Goal: Obtain resource: Obtain resource

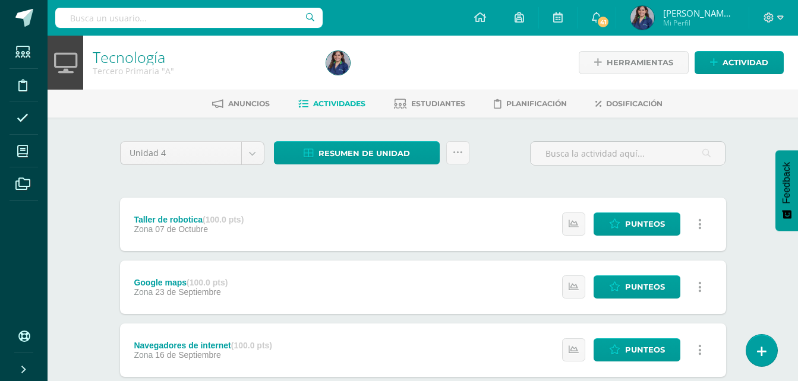
click at [709, 16] on span "[PERSON_NAME][MEDICAL_DATA]" at bounding box center [698, 13] width 71 height 12
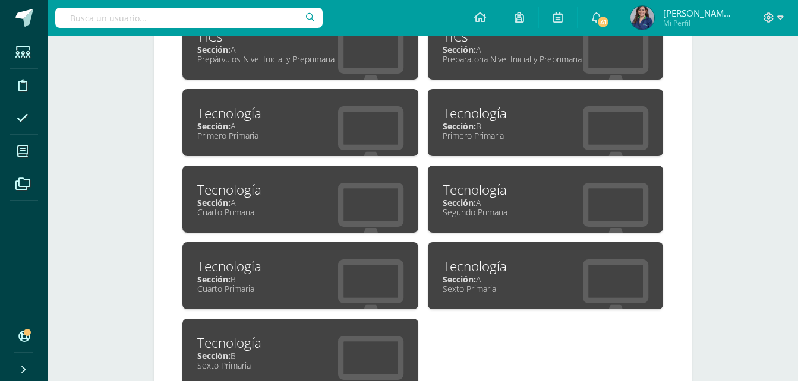
scroll to position [737, 0]
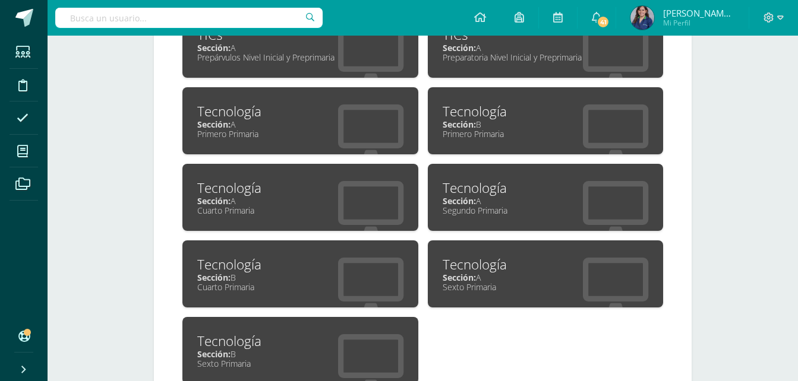
click at [312, 259] on div "Tecnología" at bounding box center [300, 264] width 206 height 18
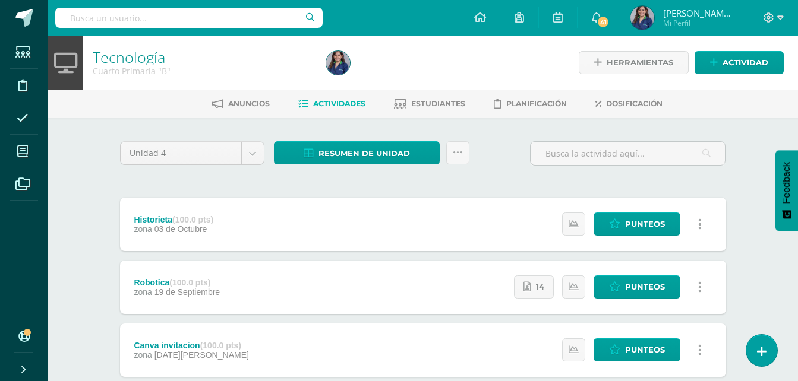
click at [741, 282] on div "Unidad 4 Unidad 1 Unidad 2 Unidad 3 Unidad 4 Resumen de unidad Descargar como H…" at bounding box center [422, 287] width 653 height 339
click at [385, 151] on span "Resumen de unidad" at bounding box center [363, 154] width 91 height 22
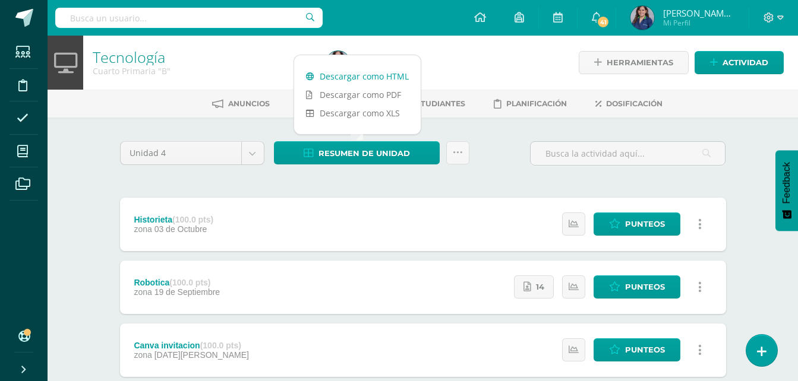
click at [394, 72] on link "Descargar como HTML" at bounding box center [357, 76] width 127 height 18
click at [260, 150] on body "Estudiantes Disciplina Asistencia Mis cursos Archivos Soporte Ayuda Reportar un…" at bounding box center [399, 228] width 798 height 456
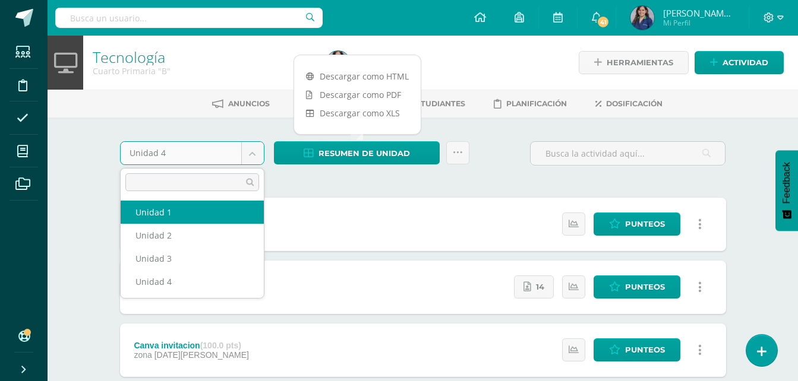
select select "Unidad 1"
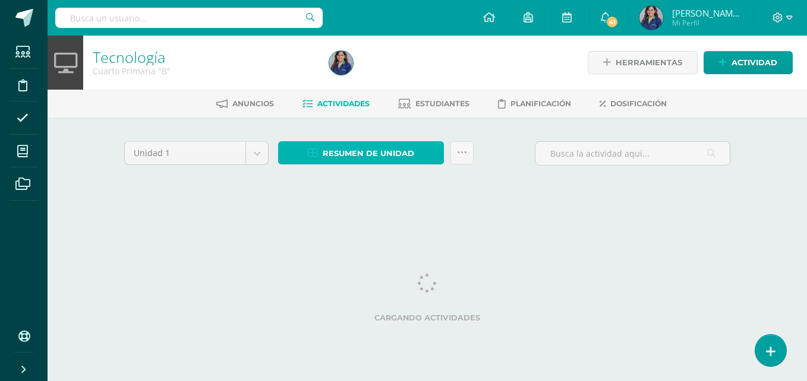
click at [364, 155] on span "Resumen de unidad" at bounding box center [368, 154] width 91 height 22
click at [409, 151] on span "Resumen de unidad" at bounding box center [368, 154] width 91 height 22
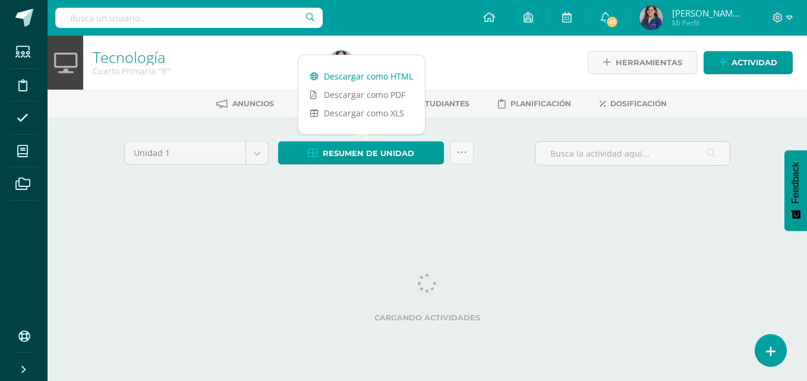
click at [406, 75] on link "Descargar como HTML" at bounding box center [361, 76] width 127 height 18
click at [250, 160] on body "Estudiantes Disciplina Asistencia Mis cursos Archivos Soporte Ayuda Reportar un…" at bounding box center [403, 111] width 807 height 222
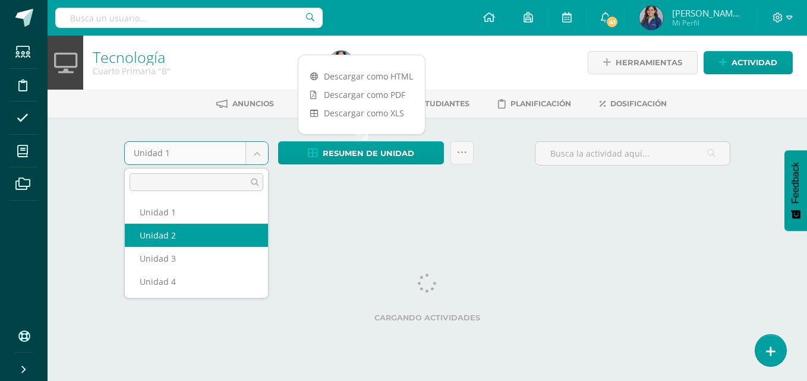
select select "Unidad 2"
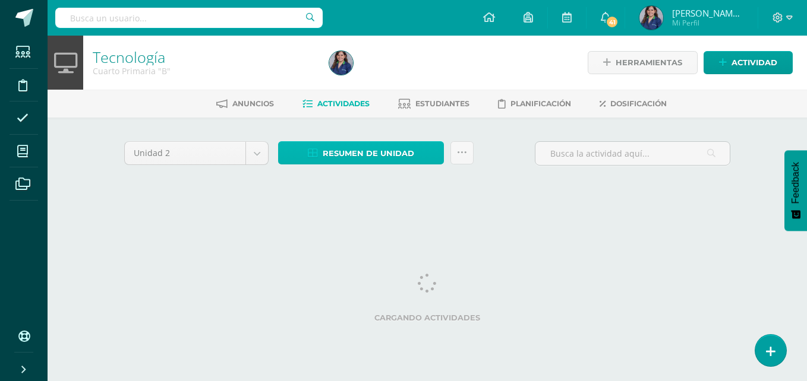
click at [397, 156] on span "Resumen de unidad" at bounding box center [368, 154] width 91 height 22
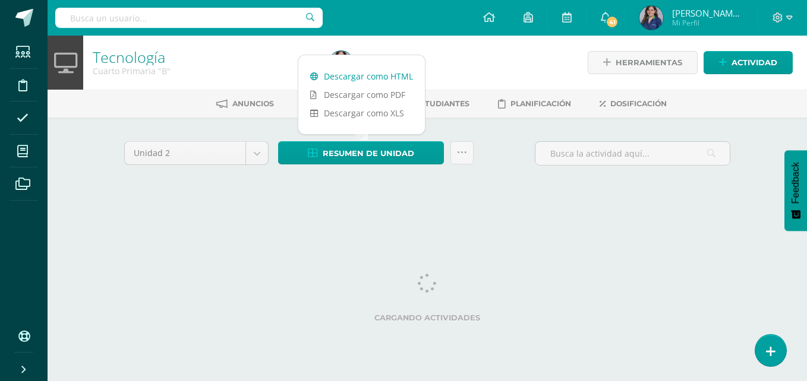
click at [396, 69] on link "Descargar como HTML" at bounding box center [361, 76] width 127 height 18
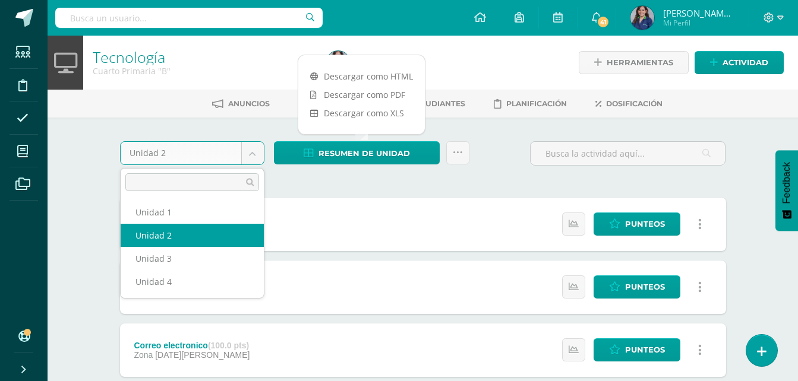
click at [251, 160] on body "Estudiantes Disciplina Asistencia Mis cursos Archivos Soporte Ayuda Reportar un…" at bounding box center [399, 291] width 798 height 582
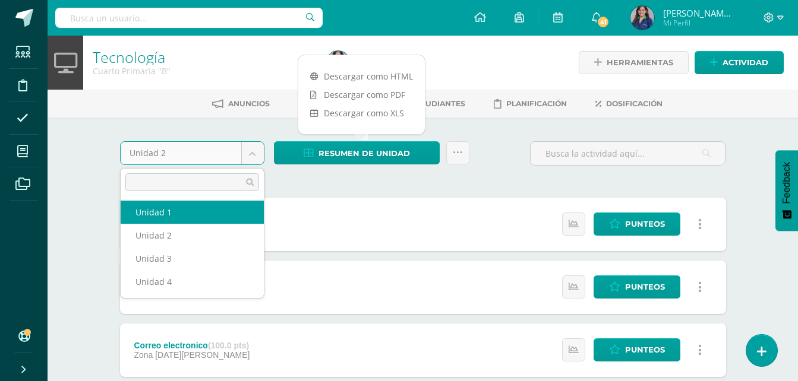
select select "Unidad 1"
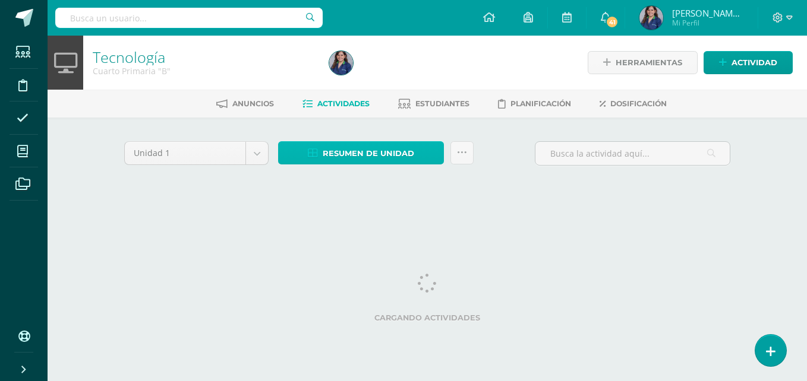
click at [374, 143] on span "Resumen de unidad" at bounding box center [368, 154] width 91 height 22
click at [383, 143] on span "Resumen de unidad" at bounding box center [368, 154] width 91 height 22
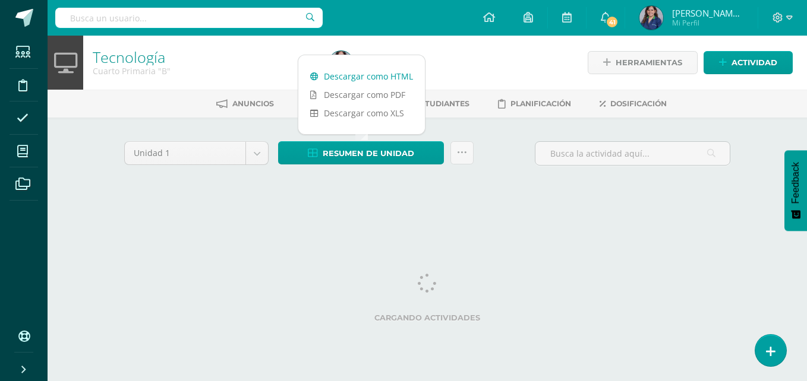
click at [391, 71] on link "Descargar como HTML" at bounding box center [361, 76] width 127 height 18
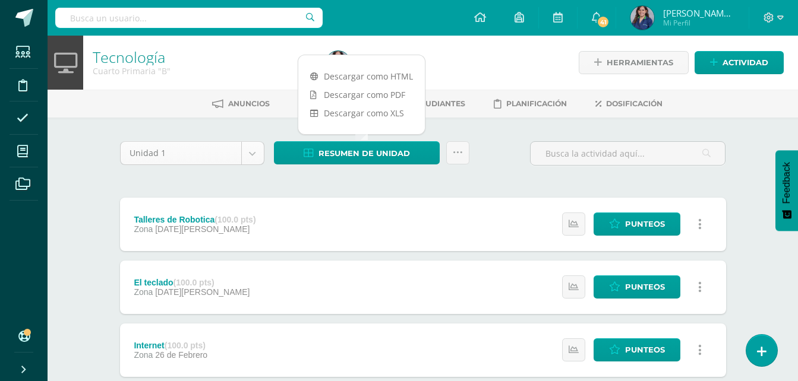
click at [239, 143] on body "Estudiantes Disciplina Asistencia Mis cursos Archivos Soporte Ayuda Reportar un…" at bounding box center [399, 322] width 798 height 645
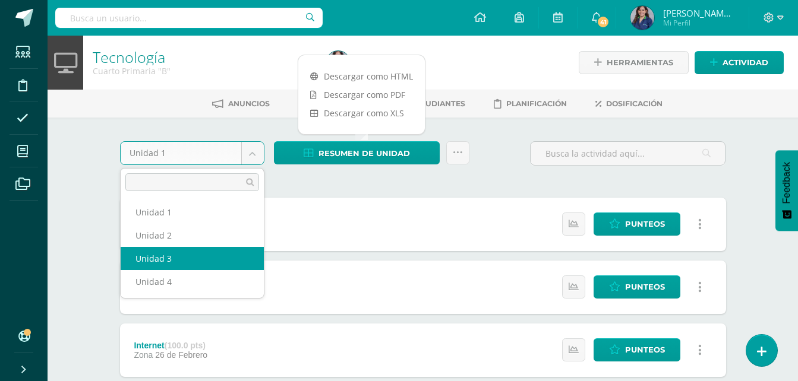
select select "Unidad 3"
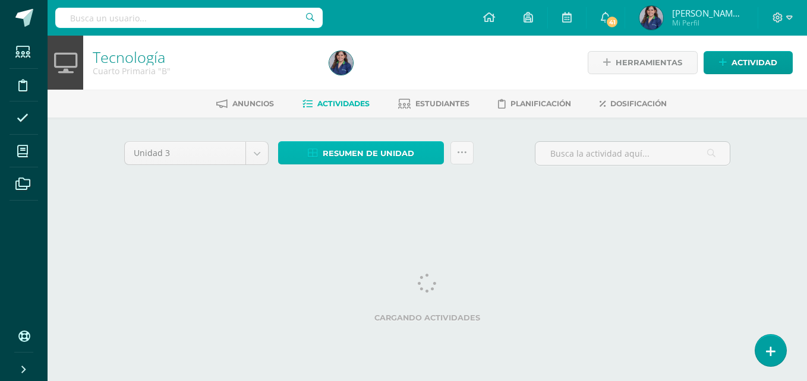
click at [360, 150] on span "Resumen de unidad" at bounding box center [368, 154] width 91 height 22
click at [363, 145] on span "Resumen de unidad" at bounding box center [368, 154] width 91 height 22
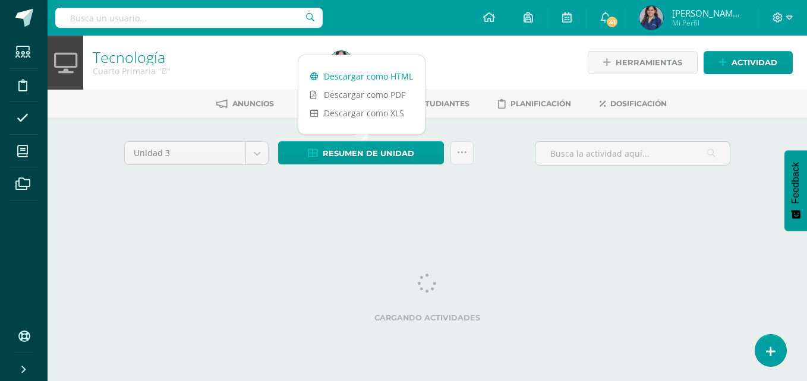
click at [384, 81] on link "Descargar como HTML" at bounding box center [361, 76] width 127 height 18
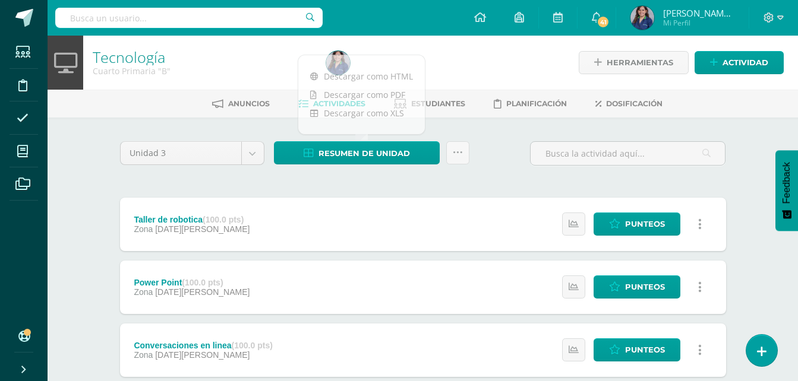
click at [712, 15] on span "[PERSON_NAME][MEDICAL_DATA]" at bounding box center [698, 13] width 71 height 12
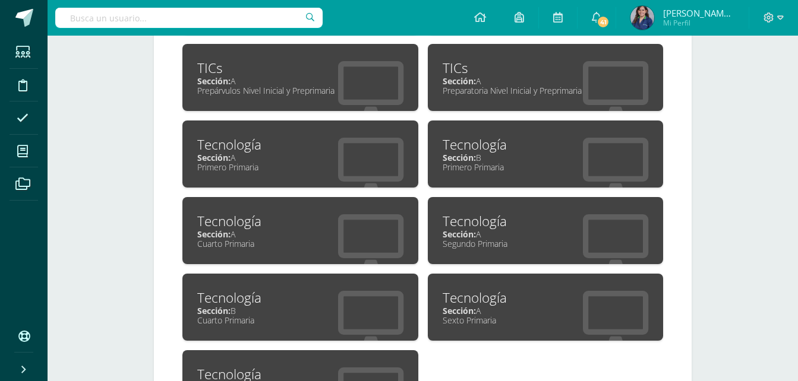
scroll to position [708, 0]
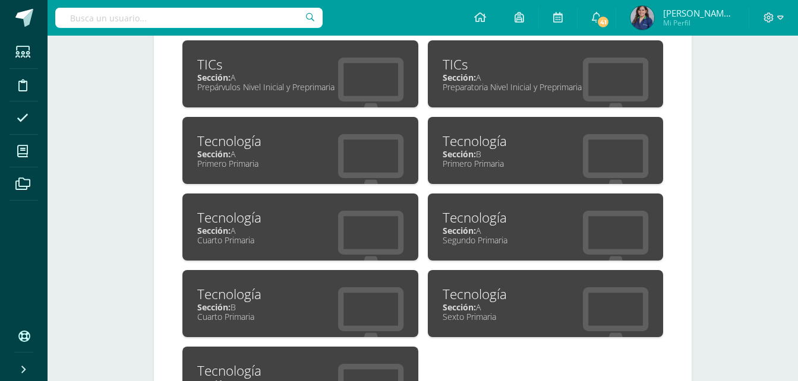
click at [320, 224] on div "Tecnología" at bounding box center [300, 218] width 206 height 18
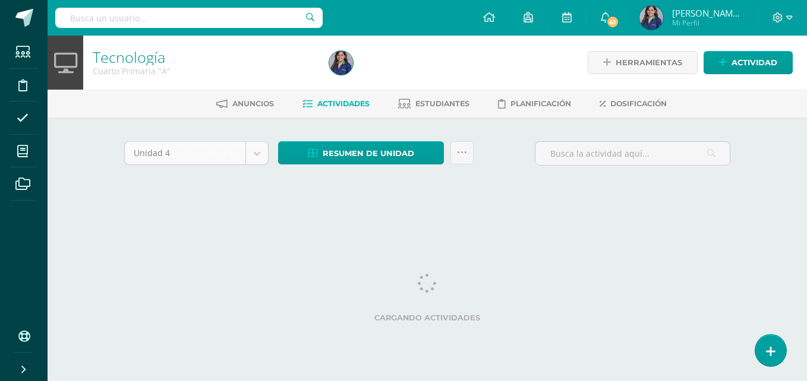
click at [260, 155] on body "Estudiantes Disciplina Asistencia Mis cursos Archivos Soporte Ayuda Reportar un…" at bounding box center [403, 111] width 807 height 222
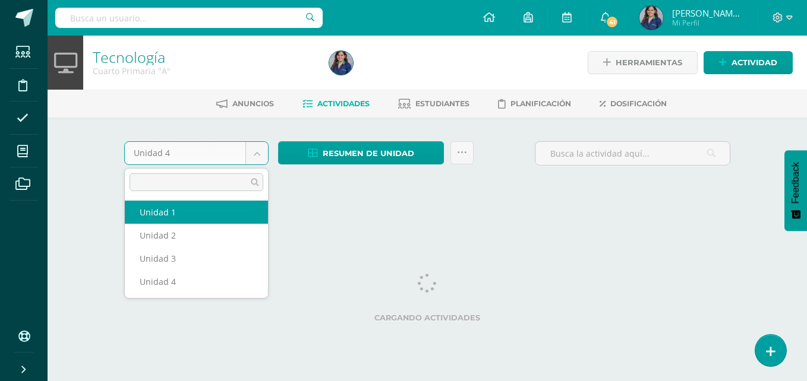
select select "Unidad 1"
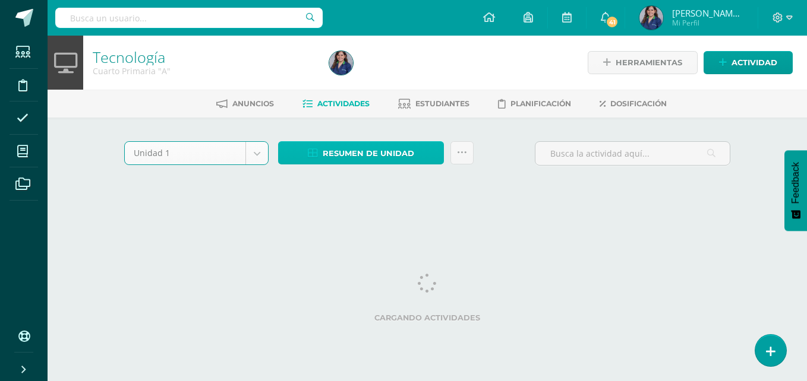
click at [358, 159] on span "Resumen de unidad" at bounding box center [368, 154] width 91 height 22
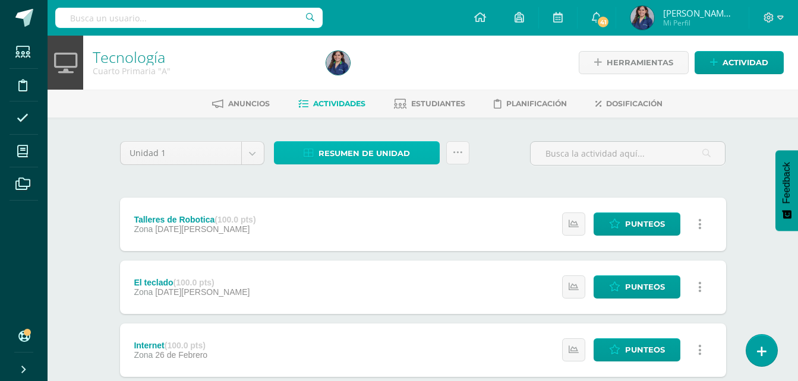
click at [383, 153] on span "Resumen de unidad" at bounding box center [363, 154] width 91 height 22
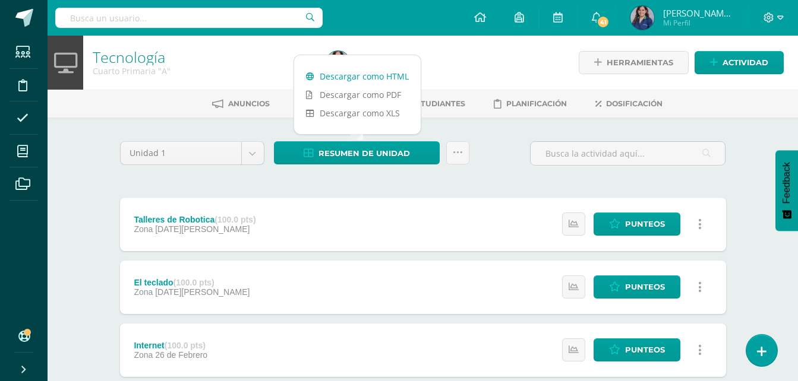
click at [387, 81] on link "Descargar como HTML" at bounding box center [357, 76] width 127 height 18
click at [249, 159] on body "Estudiantes Disciplina Asistencia Mis cursos Archivos Soporte Ayuda Reportar un…" at bounding box center [399, 322] width 798 height 645
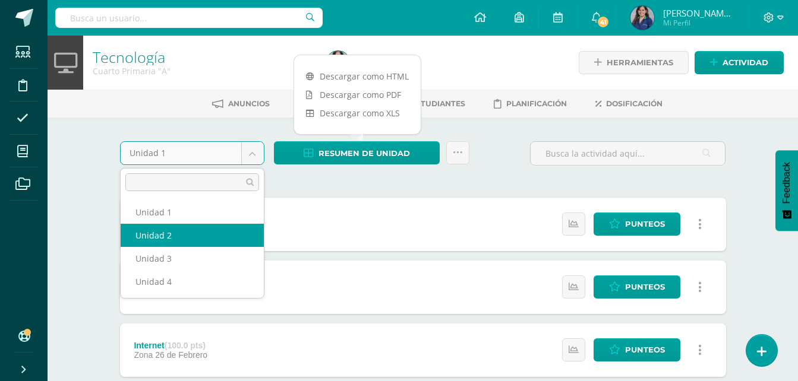
select select "Unidad 2"
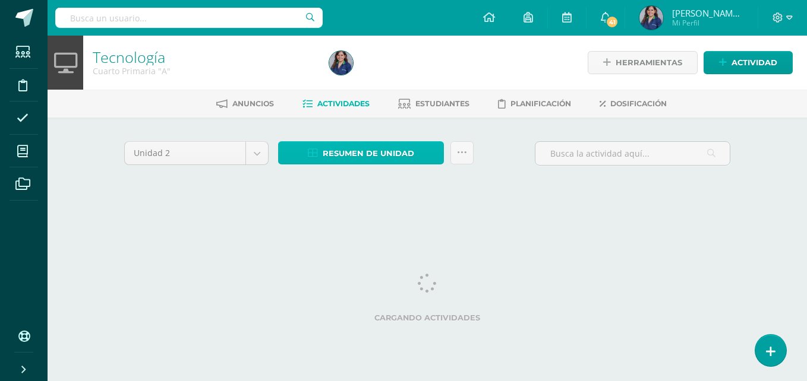
click at [365, 153] on span "Resumen de unidad" at bounding box center [368, 154] width 91 height 22
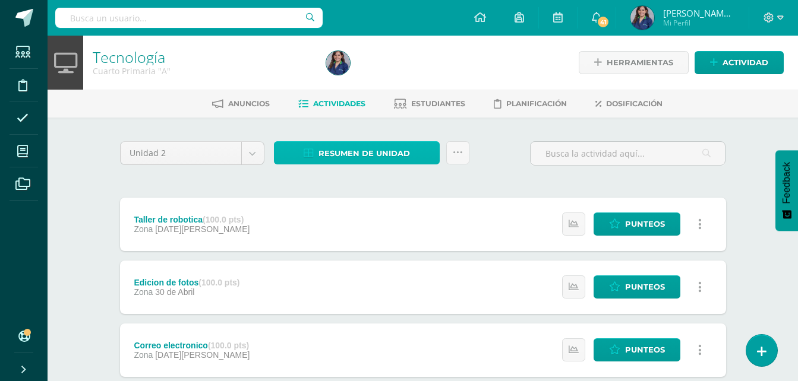
click at [365, 159] on span "Resumen de unidad" at bounding box center [363, 154] width 91 height 22
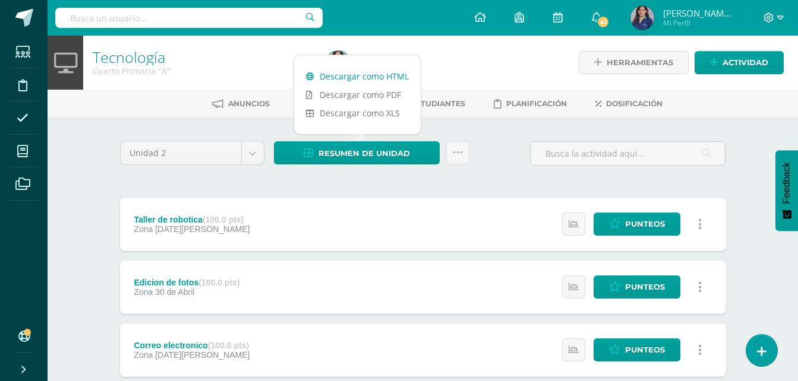
click at [389, 78] on link "Descargar como HTML" at bounding box center [357, 76] width 127 height 18
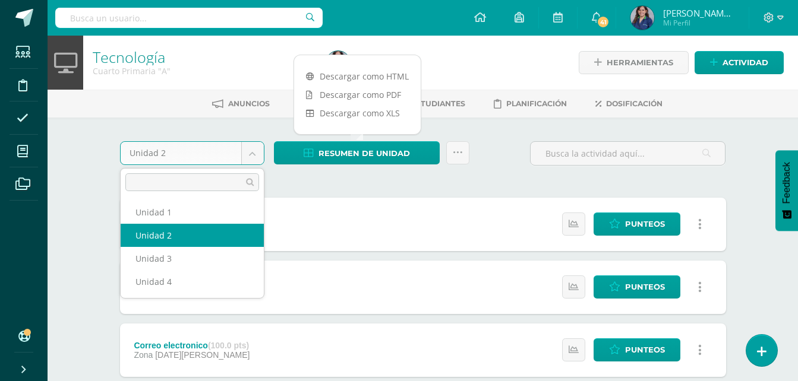
click at [243, 149] on body "Estudiantes Disciplina Asistencia Mis cursos Archivos Soporte Ayuda Reportar un…" at bounding box center [399, 291] width 798 height 582
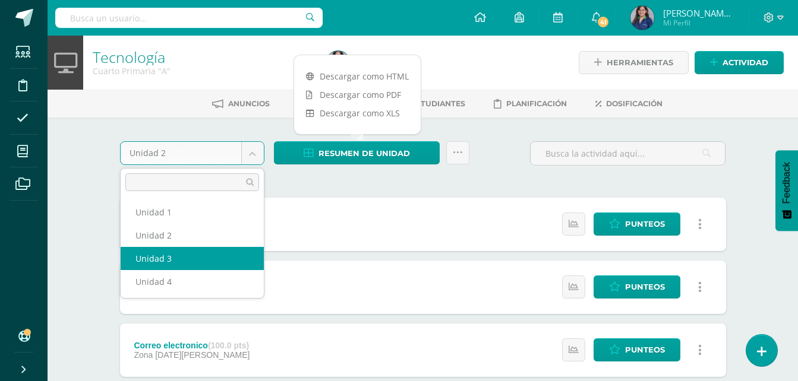
select select "Unidad 3"
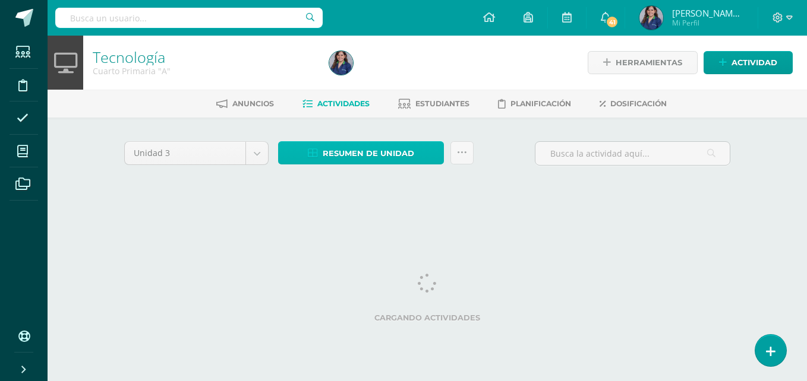
click at [372, 148] on span "Resumen de unidad" at bounding box center [368, 154] width 91 height 22
click at [393, 80] on div at bounding box center [444, 63] width 241 height 54
click at [369, 156] on span "Resumen de unidad" at bounding box center [368, 154] width 91 height 22
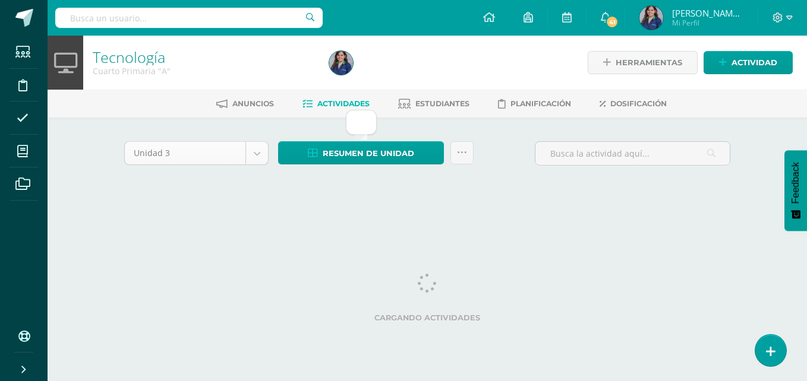
click at [261, 150] on body "Estudiantes Disciplina Asistencia Mis cursos Archivos Soporte Ayuda Reportar un…" at bounding box center [403, 111] width 807 height 222
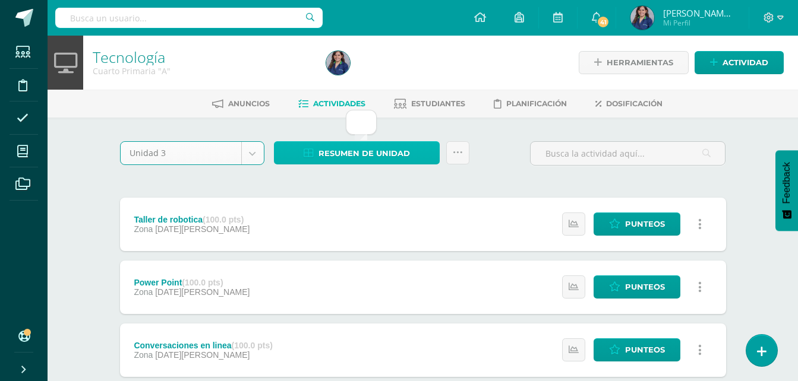
click at [337, 150] on span "Resumen de unidad" at bounding box center [363, 154] width 91 height 22
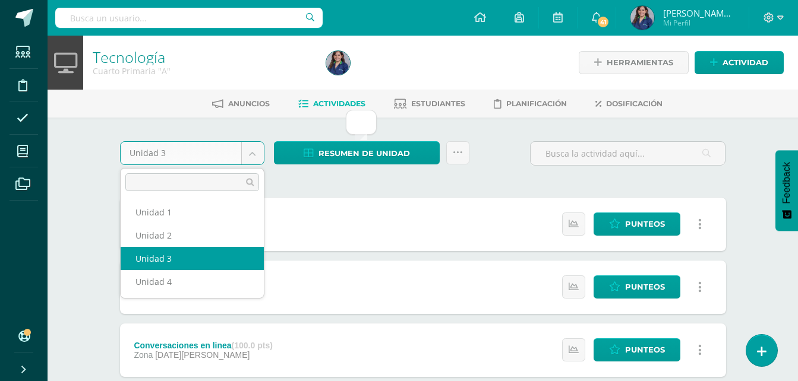
click at [242, 151] on body "Estudiantes Disciplina Asistencia Mis cursos Archivos Soporte Ayuda Reportar un…" at bounding box center [399, 259] width 798 height 519
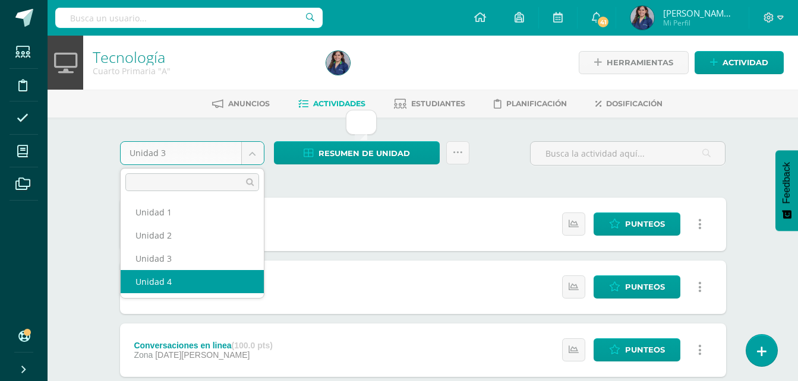
select select "Unidad 4"
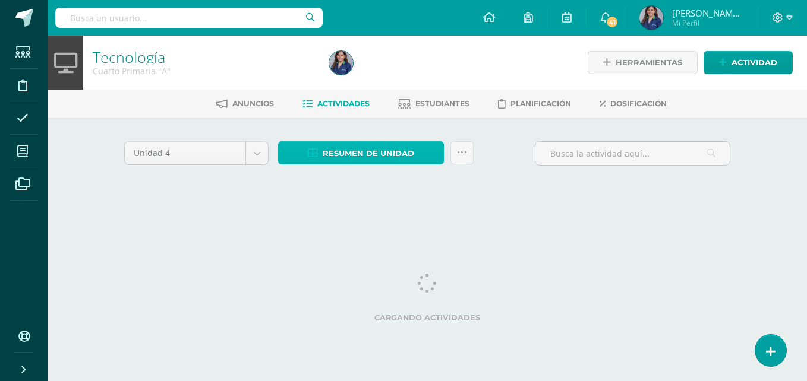
click at [386, 149] on span "Resumen de unidad" at bounding box center [368, 154] width 91 height 22
click at [369, 159] on span "Resumen de unidad" at bounding box center [368, 154] width 91 height 22
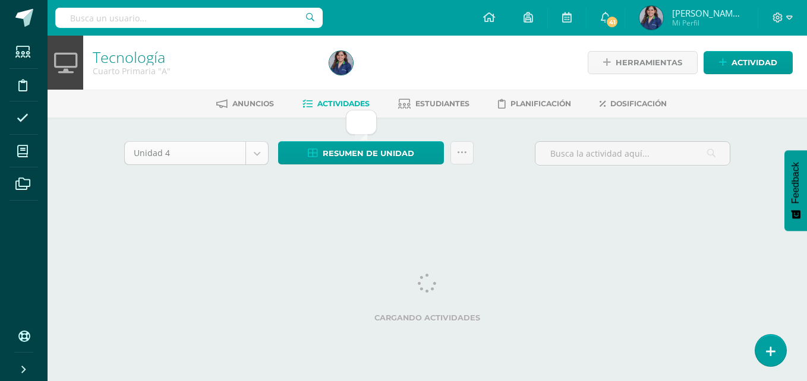
click at [257, 157] on body "Estudiantes Disciplina Asistencia Mis cursos Archivos Soporte Ayuda Reportar un…" at bounding box center [403, 111] width 807 height 222
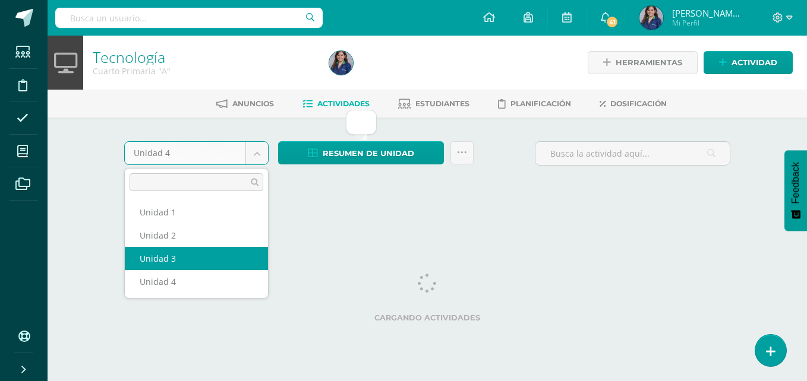
select select "Unidad 3"
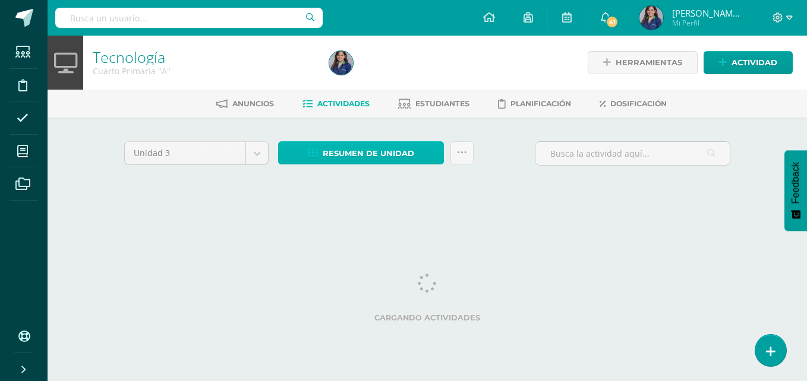
click at [356, 159] on span "Resumen de unidad" at bounding box center [368, 154] width 91 height 22
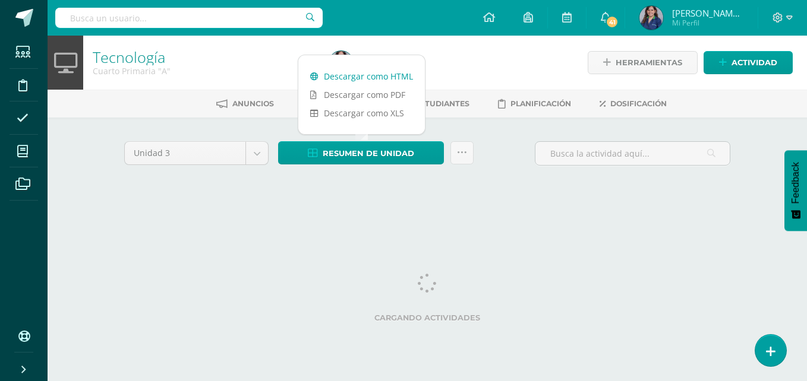
click at [380, 78] on link "Descargar como HTML" at bounding box center [361, 76] width 127 height 18
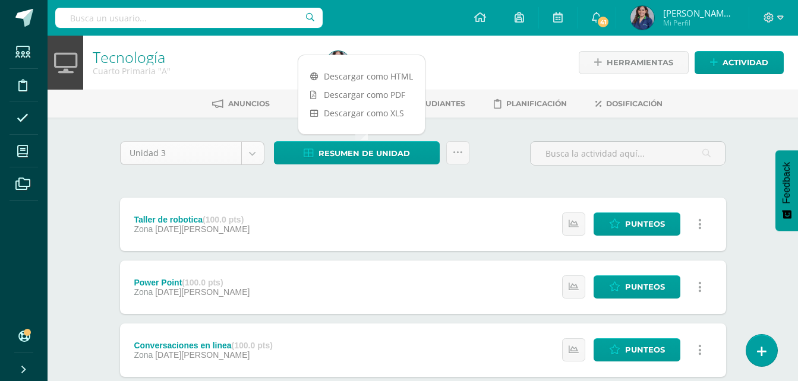
click at [248, 151] on body "Estudiantes Disciplina Asistencia Mis cursos Archivos Soporte Ayuda Reportar un…" at bounding box center [399, 259] width 798 height 519
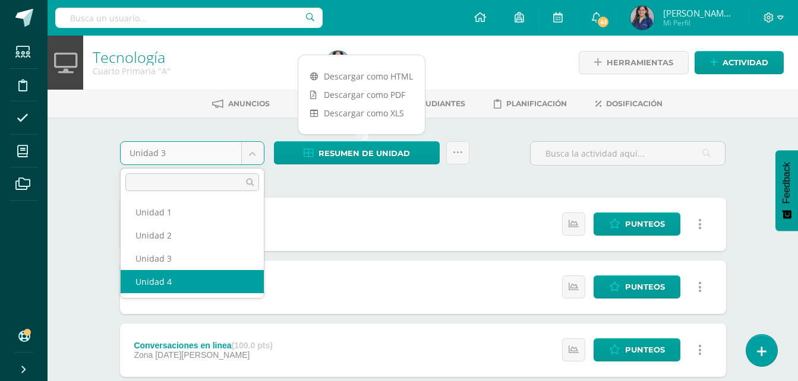
select select "Unidad 4"
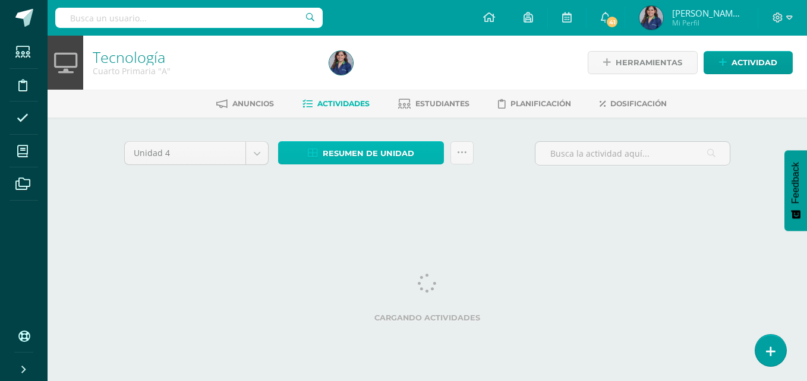
click at [356, 153] on span "Resumen de unidad" at bounding box center [368, 154] width 91 height 22
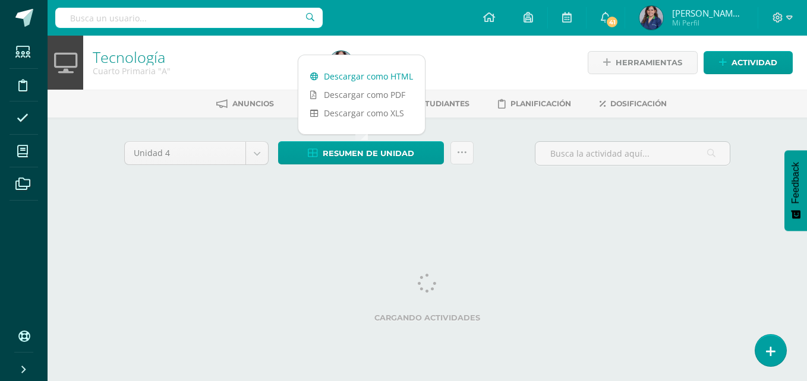
click at [396, 79] on link "Descargar como HTML" at bounding box center [361, 76] width 127 height 18
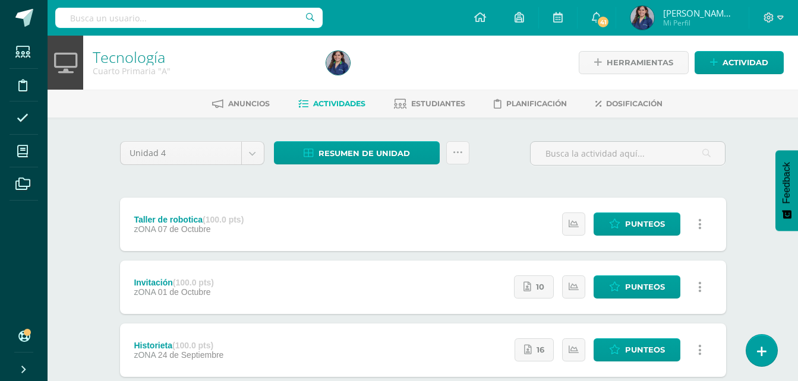
click at [677, 7] on span "[PERSON_NAME][MEDICAL_DATA]" at bounding box center [698, 13] width 71 height 12
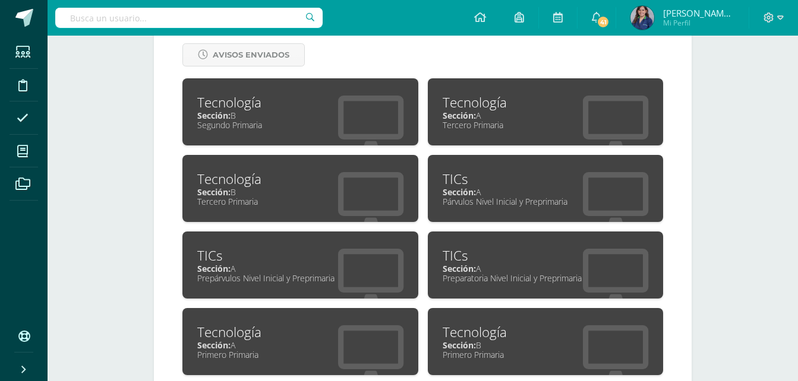
scroll to position [519, 0]
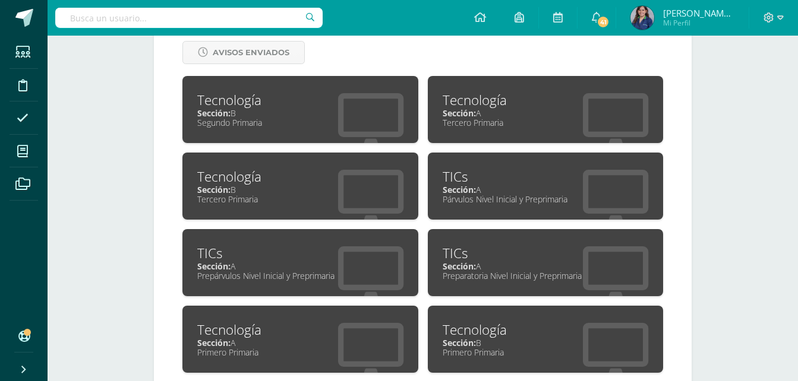
click at [282, 102] on div "Tecnología" at bounding box center [300, 100] width 206 height 18
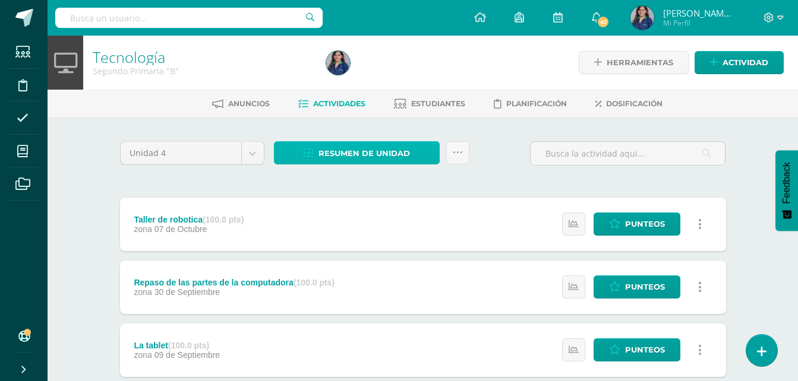
click at [305, 147] on link "Resumen de unidad" at bounding box center [357, 152] width 166 height 23
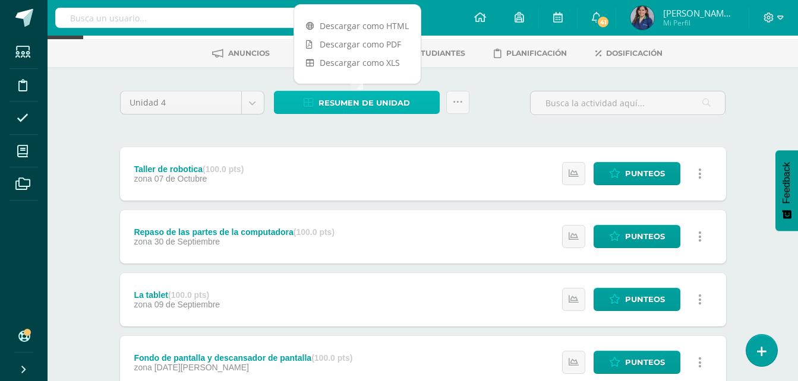
scroll to position [52, 0]
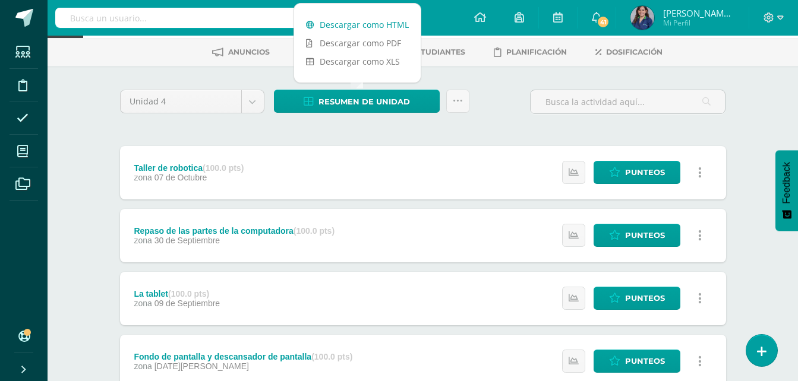
click at [356, 29] on link "Descargar como HTML" at bounding box center [357, 24] width 127 height 18
click at [254, 105] on body "Estudiantes Disciplina Asistencia Mis cursos Archivos Soporte Ayuda Reportar un…" at bounding box center [399, 207] width 798 height 519
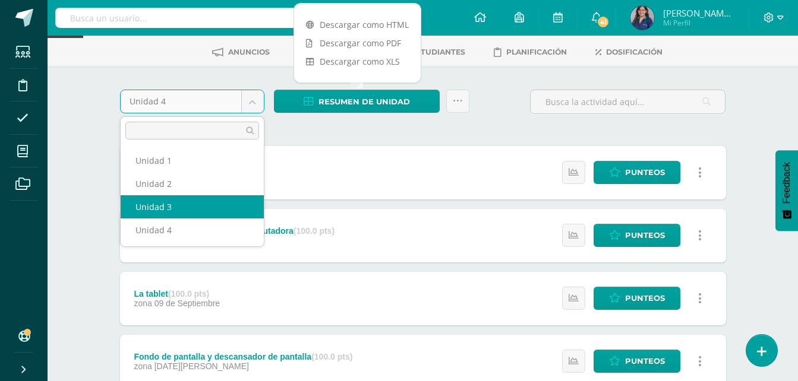
select select "Unidad 3"
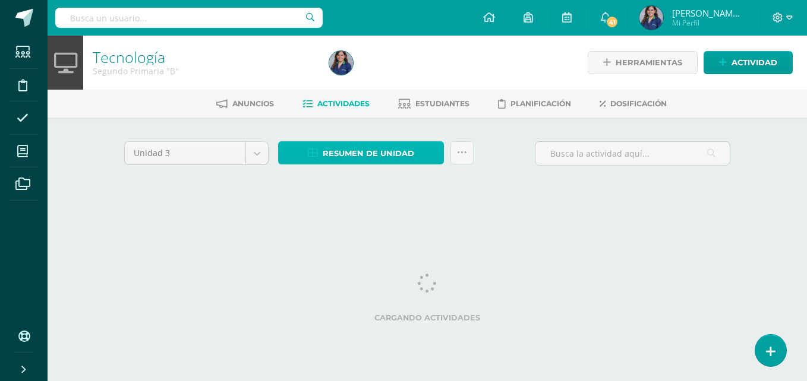
click at [418, 140] on div "Unidad 3 Unidad 1 Unidad 2 Unidad 3 Unidad 4 Resumen de unidad Descargar como H…" at bounding box center [426, 170] width 653 height 104
click at [415, 157] on link "Resumen de unidad" at bounding box center [361, 152] width 166 height 23
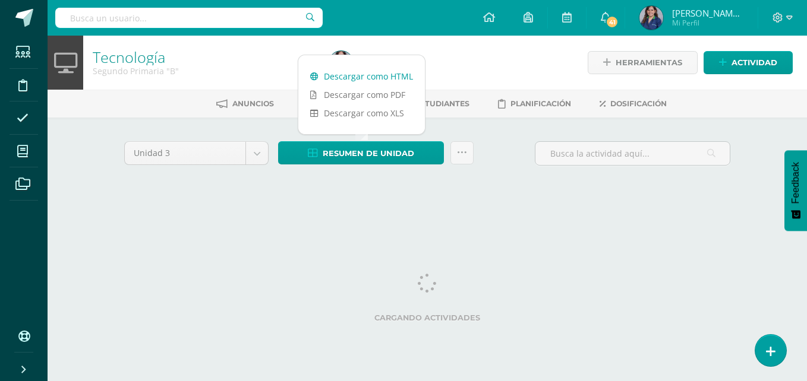
click at [399, 73] on link "Descargar como HTML" at bounding box center [361, 76] width 127 height 18
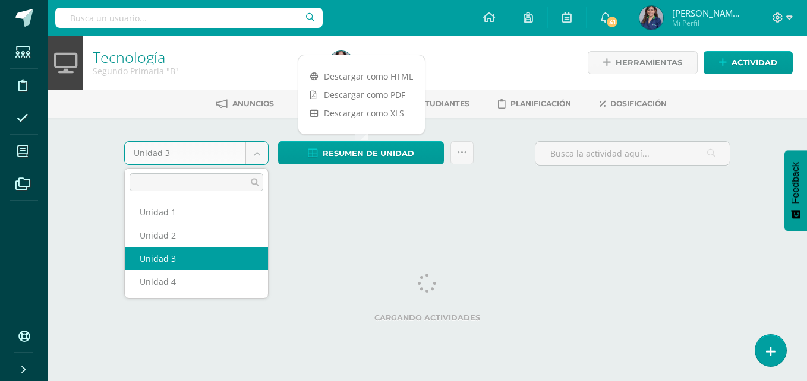
click at [252, 157] on body "Estudiantes Disciplina Asistencia Mis cursos Archivos Soporte Ayuda Reportar un…" at bounding box center [403, 111] width 807 height 222
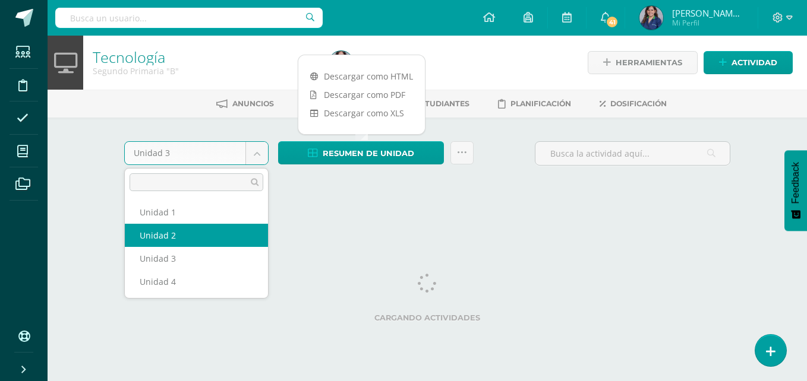
select select "Unidad 2"
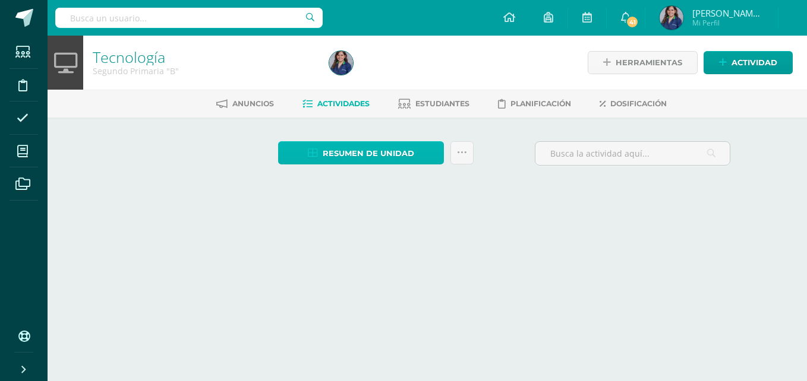
click at [390, 154] on span "Resumen de unidad" at bounding box center [368, 154] width 91 height 22
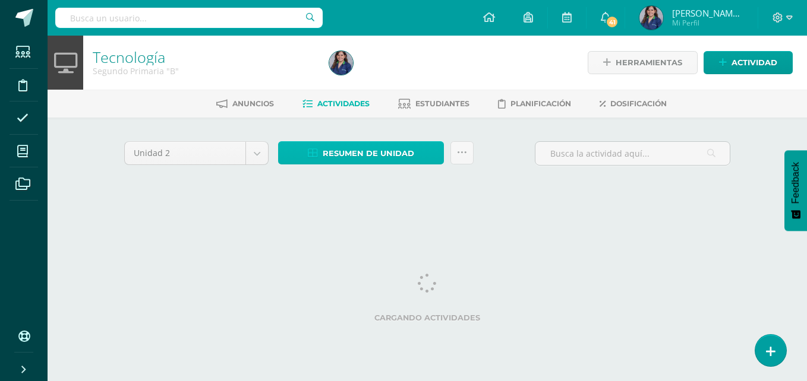
click at [377, 144] on span "Resumen de unidad" at bounding box center [368, 154] width 91 height 22
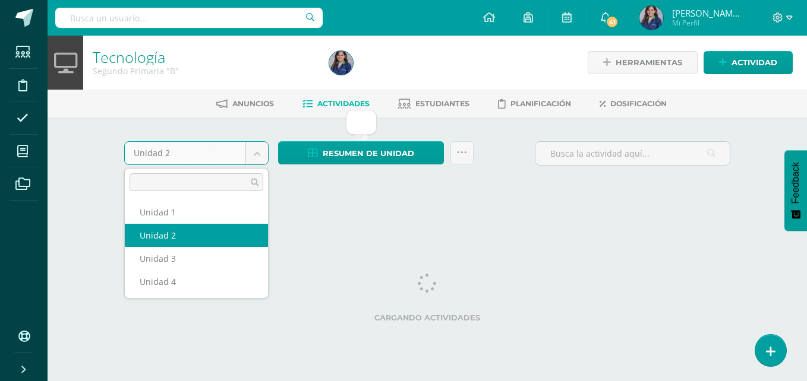
click at [254, 159] on body "Estudiantes Disciplina Asistencia Mis cursos Archivos Soporte Ayuda Reportar un…" at bounding box center [403, 111] width 807 height 222
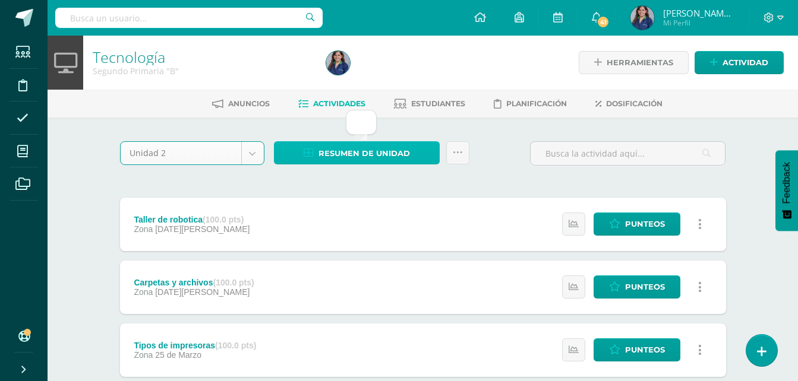
click at [352, 152] on span "Resumen de unidad" at bounding box center [363, 154] width 91 height 22
click at [260, 147] on body "Estudiantes Disciplina Asistencia Mis cursos Archivos Soporte Ayuda Reportar un…" at bounding box center [399, 259] width 798 height 519
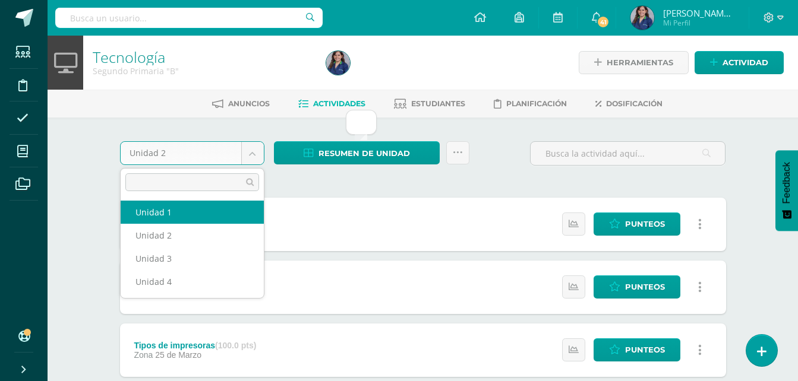
select select "Unidad 1"
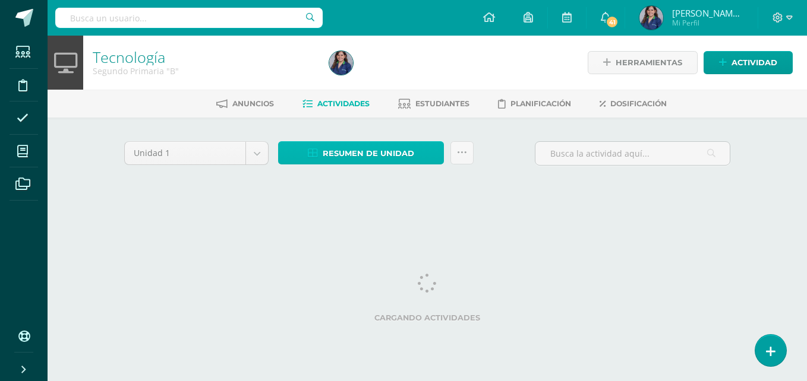
click at [313, 154] on icon at bounding box center [313, 154] width 10 height 10
click at [355, 146] on span "Resumen de unidad" at bounding box center [368, 154] width 91 height 22
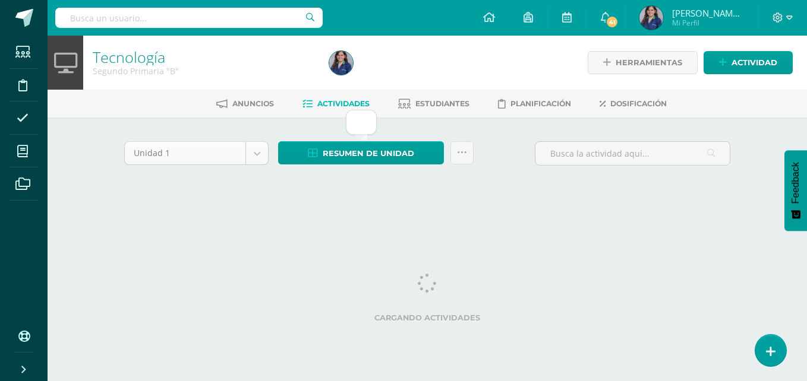
click at [255, 149] on body "Estudiantes Disciplina Asistencia Mis cursos Archivos Soporte Ayuda Reportar un…" at bounding box center [403, 111] width 807 height 222
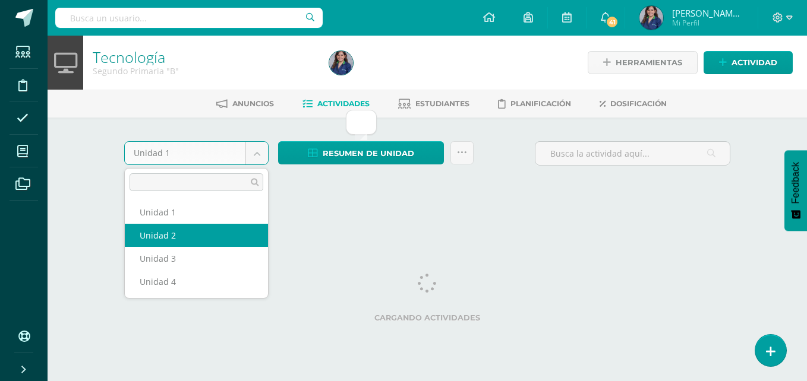
select select "Unidad 2"
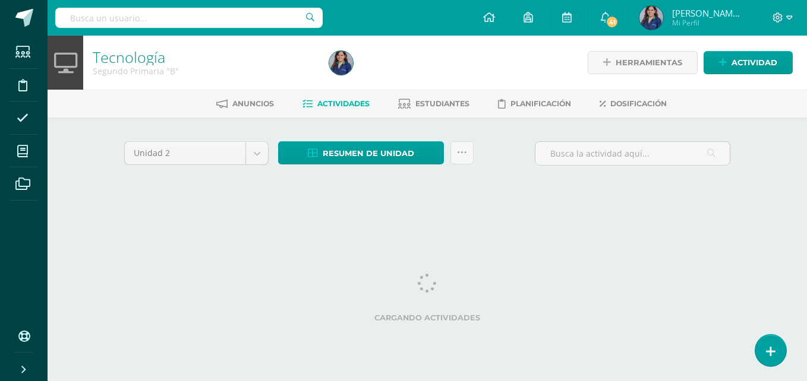
click at [381, 160] on span "Resumen de unidad" at bounding box center [368, 154] width 91 height 22
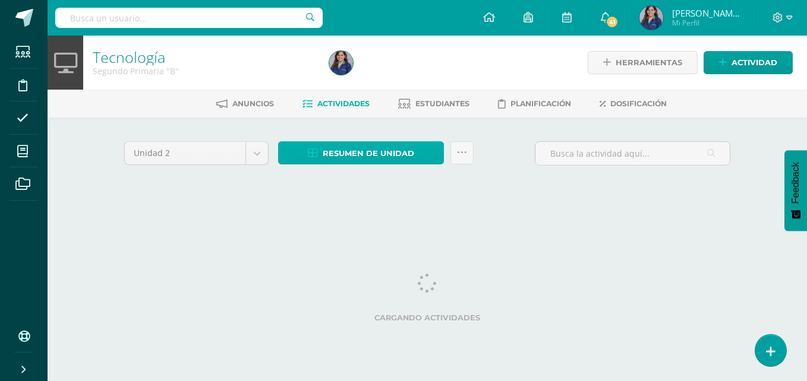
click at [365, 154] on span "Resumen de unidad" at bounding box center [368, 154] width 91 height 22
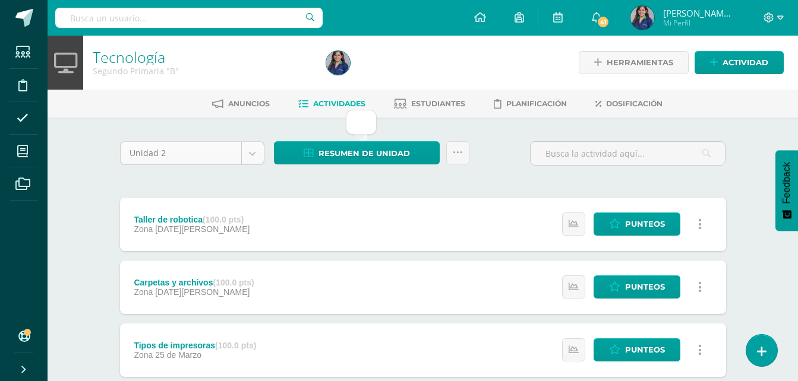
click at [260, 152] on body "Estudiantes Disciplina Asistencia Mis cursos Archivos Soporte Ayuda Reportar un…" at bounding box center [399, 259] width 798 height 519
click at [342, 151] on span "Resumen de unidad" at bounding box center [363, 154] width 91 height 22
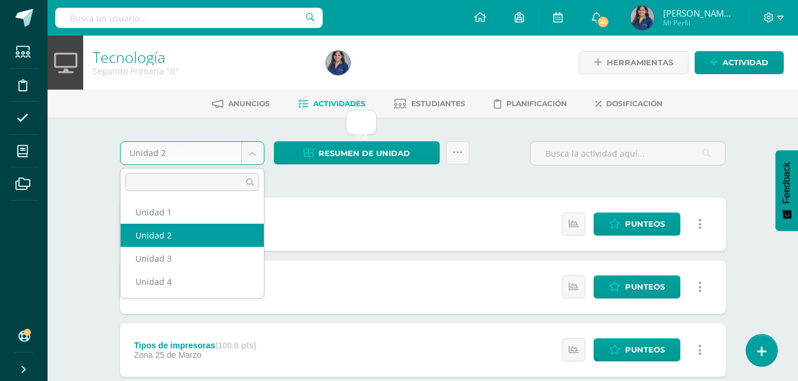
click at [250, 149] on body "Estudiantes Disciplina Asistencia Mis cursos Archivos Soporte Ayuda Reportar un…" at bounding box center [399, 259] width 798 height 519
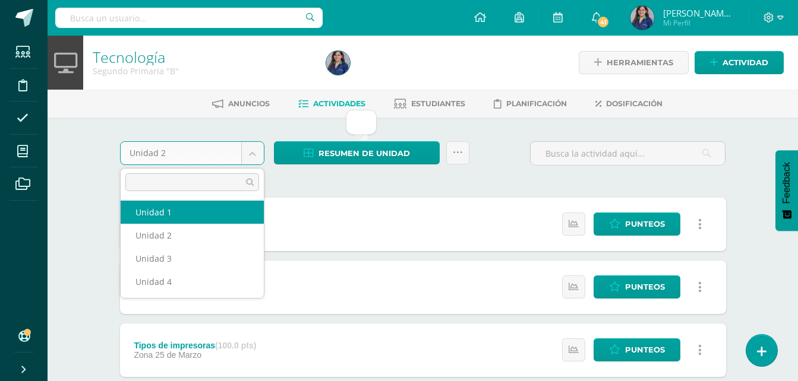
select select "Unidad 1"
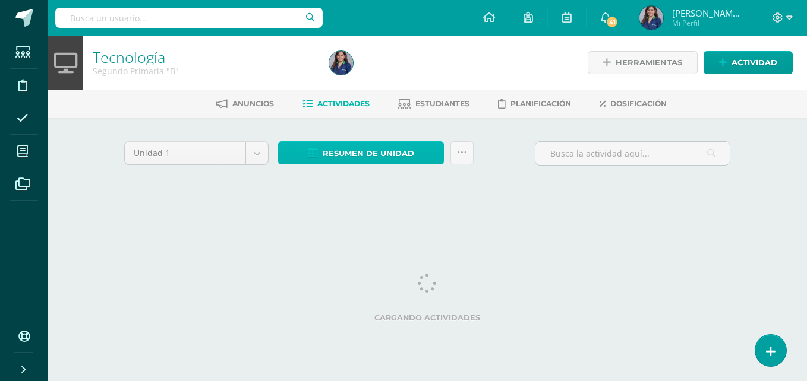
click at [326, 150] on span "Resumen de unidad" at bounding box center [368, 154] width 91 height 22
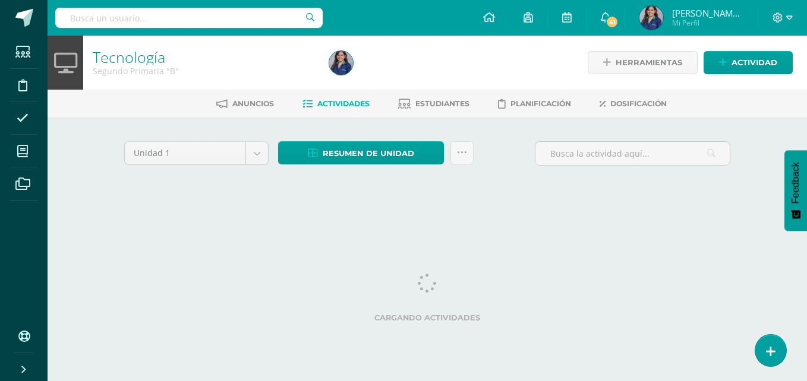
click at [363, 81] on div at bounding box center [444, 63] width 241 height 54
click at [355, 151] on span "Resumen de unidad" at bounding box center [368, 154] width 91 height 22
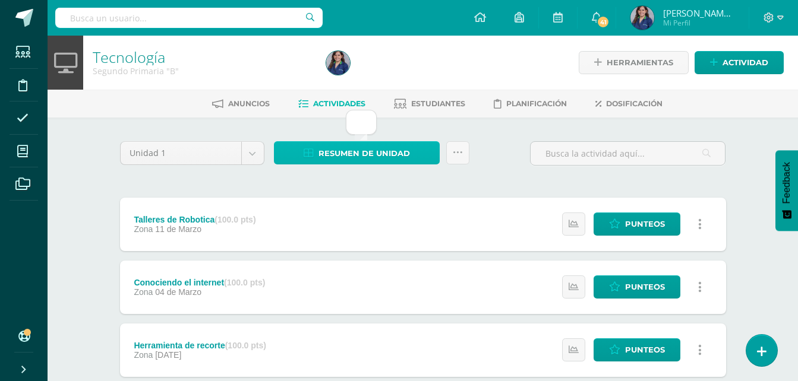
click at [355, 156] on span "Resumen de unidad" at bounding box center [363, 154] width 91 height 22
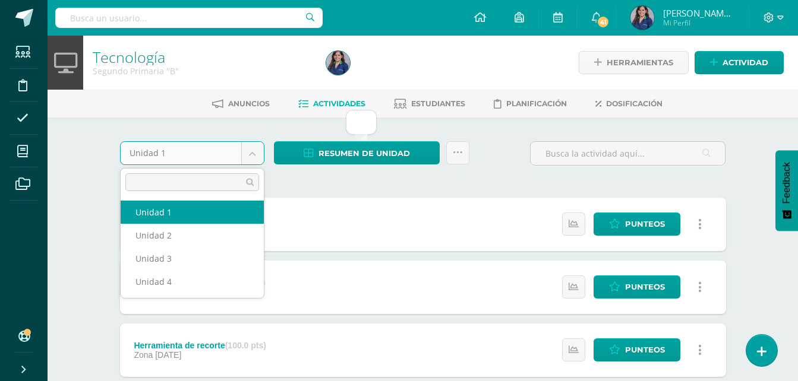
click at [251, 153] on body "Estudiantes Disciplina Asistencia Mis cursos Archivos Soporte Ayuda Reportar un…" at bounding box center [399, 291] width 798 height 582
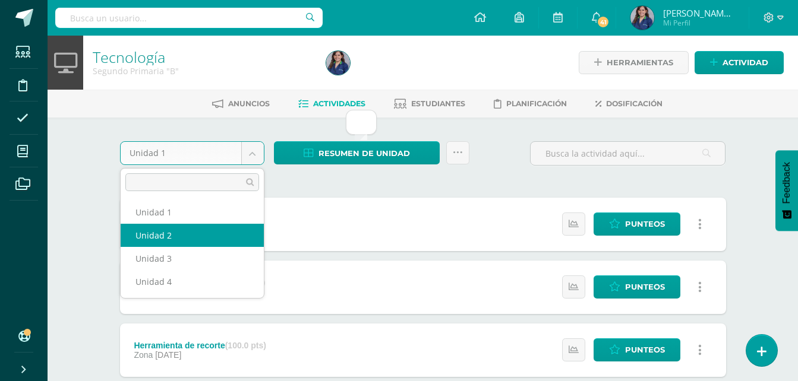
select select "Unidad 2"
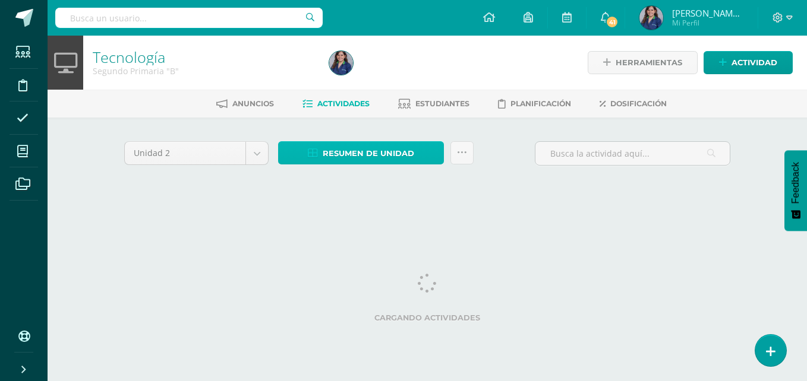
click at [371, 153] on span "Resumen de unidad" at bounding box center [368, 154] width 91 height 22
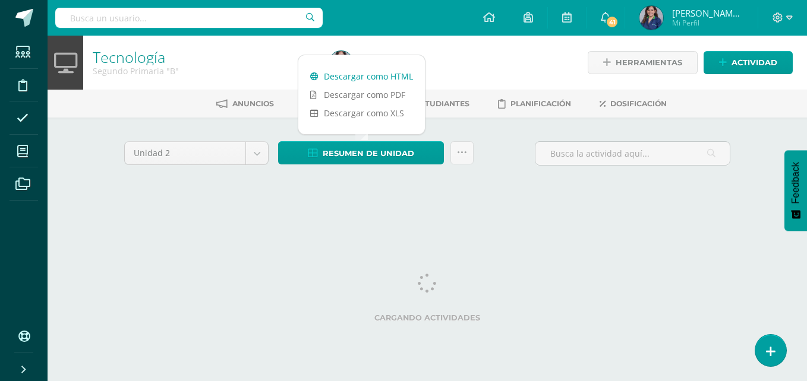
click at [378, 79] on link "Descargar como HTML" at bounding box center [361, 76] width 127 height 18
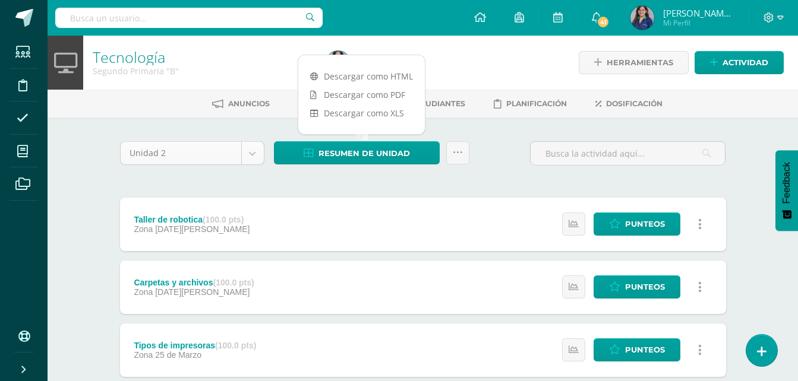
click at [250, 152] on body "Estudiantes Disciplina Asistencia Mis cursos Archivos Soporte Ayuda Reportar un…" at bounding box center [399, 259] width 798 height 519
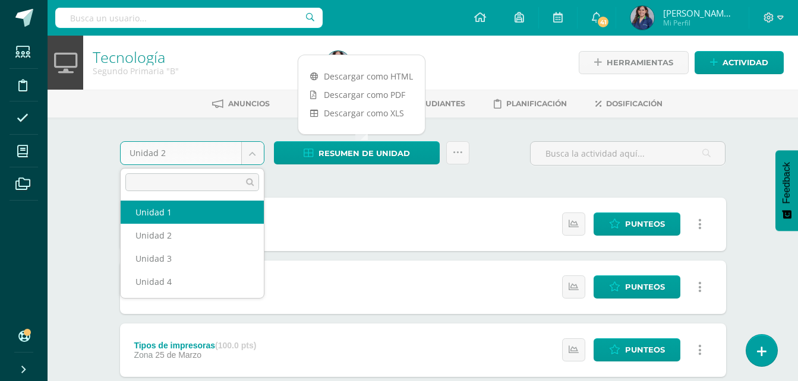
select select "Unidad 1"
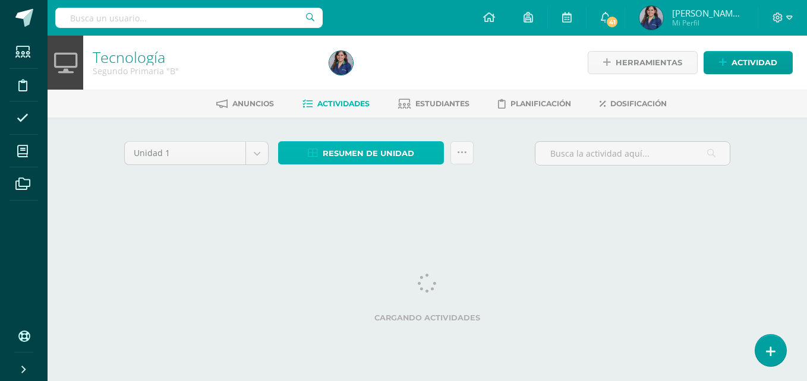
click at [355, 147] on span "Resumen de unidad" at bounding box center [368, 154] width 91 height 22
click at [369, 143] on span "Resumen de unidad" at bounding box center [368, 154] width 91 height 22
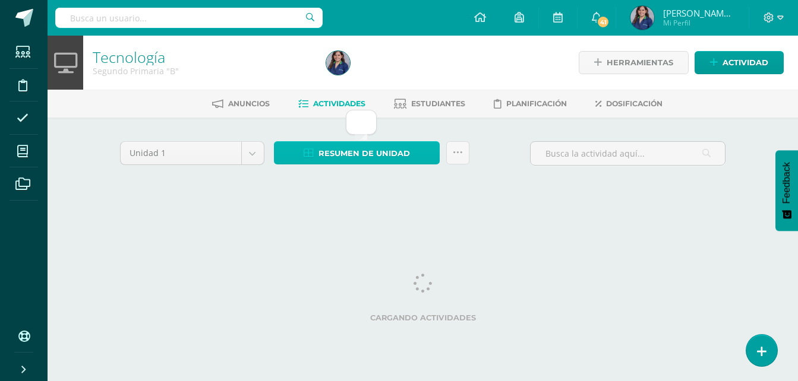
click at [347, 154] on span "Resumen de unidad" at bounding box center [363, 154] width 91 height 22
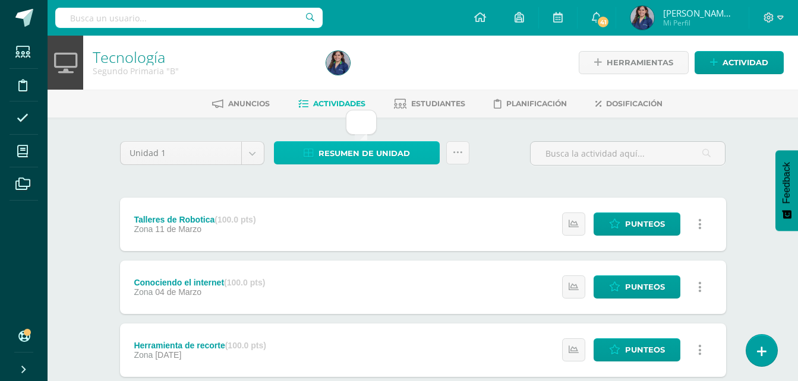
click at [347, 154] on span "Resumen de unidad" at bounding box center [363, 154] width 91 height 22
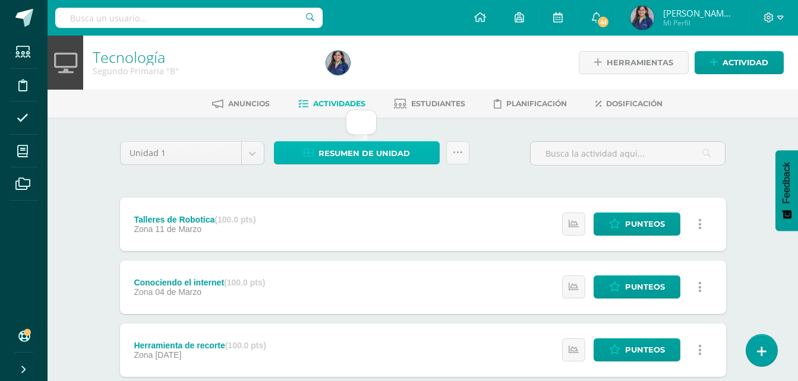
click at [347, 154] on span "Resumen de unidad" at bounding box center [363, 154] width 91 height 22
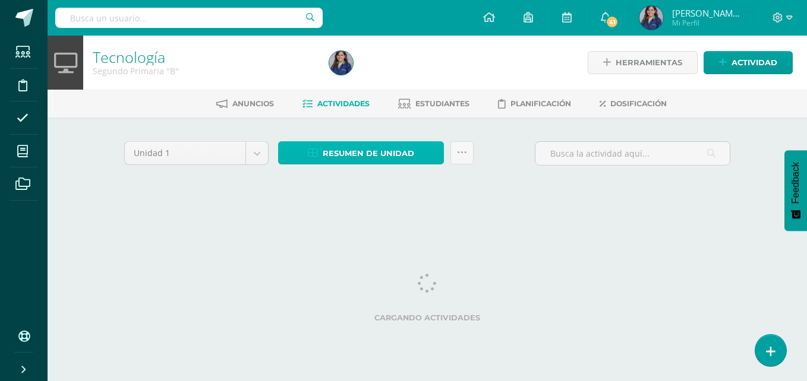
click at [300, 149] on link "Resumen de unidad" at bounding box center [361, 152] width 166 height 23
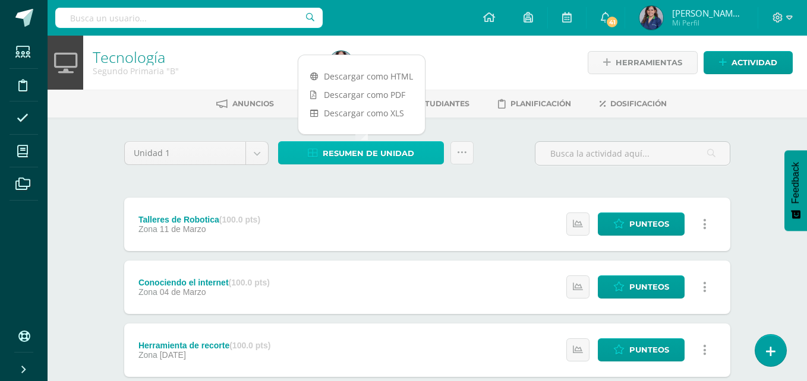
click at [299, 149] on link "Resumen de unidad" at bounding box center [361, 152] width 166 height 23
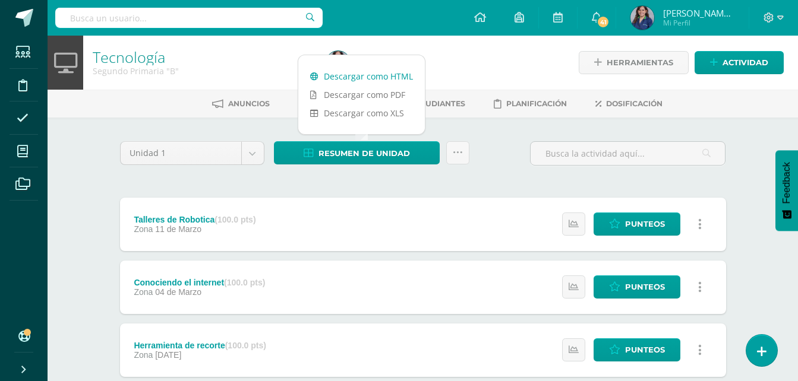
click at [352, 77] on link "Descargar como HTML" at bounding box center [361, 76] width 127 height 18
click at [688, 8] on span "[PERSON_NAME][MEDICAL_DATA]" at bounding box center [698, 13] width 71 height 12
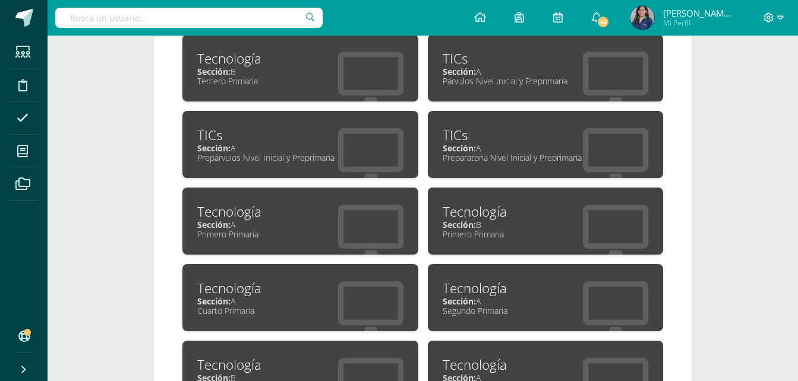
scroll to position [631, 0]
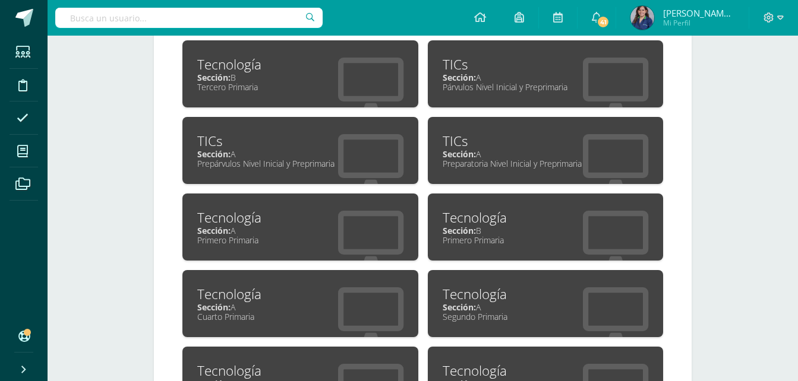
click at [523, 317] on div "Segundo Primaria" at bounding box center [546, 316] width 206 height 11
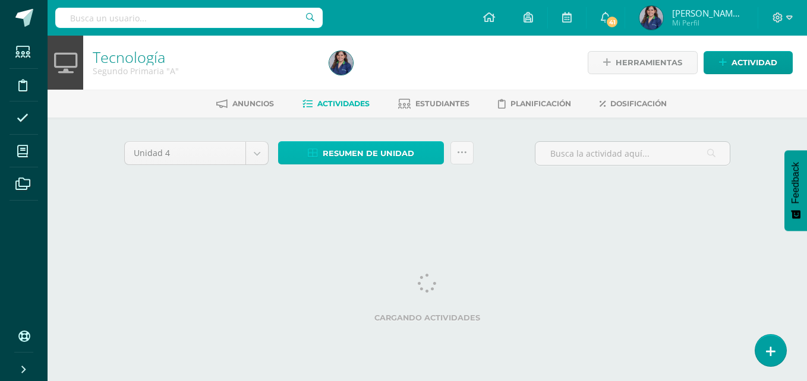
click at [343, 152] on span "Resumen de unidad" at bounding box center [368, 154] width 91 height 22
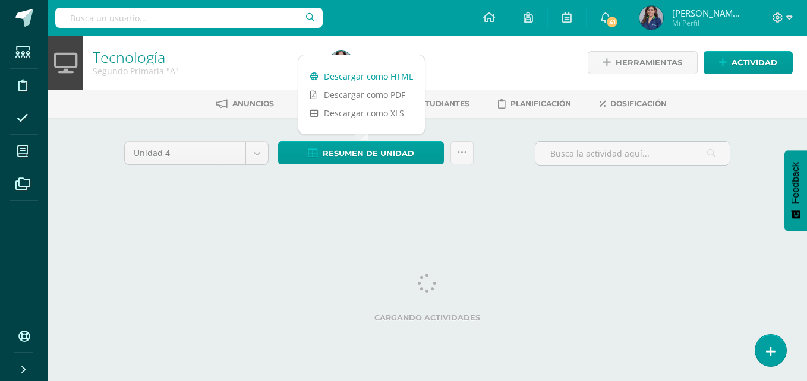
click at [388, 75] on link "Descargar como HTML" at bounding box center [361, 76] width 127 height 18
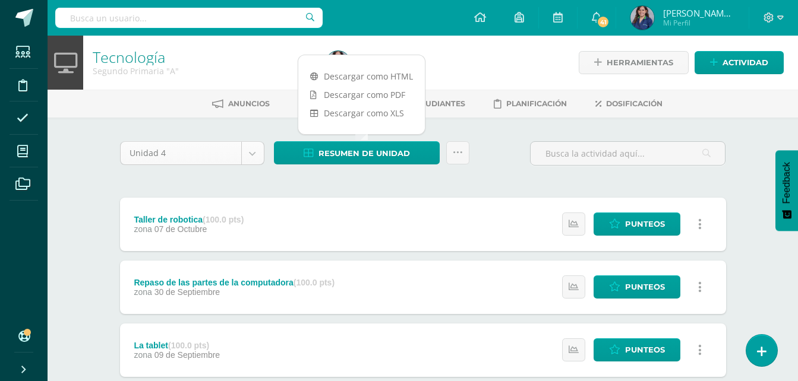
click at [252, 158] on body "Estudiantes Disciplina Asistencia Mis cursos Archivos Soporte Ayuda Reportar un…" at bounding box center [399, 259] width 798 height 519
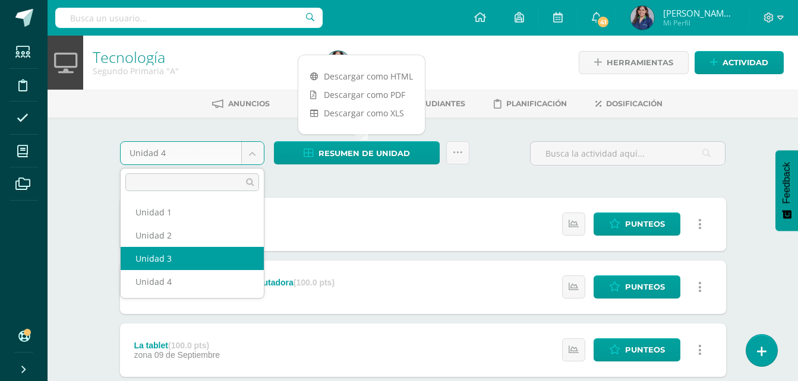
select select "Unidad 3"
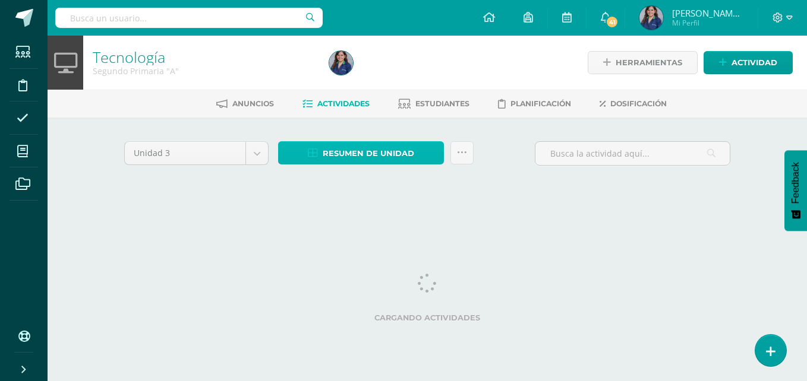
click at [362, 156] on span "Resumen de unidad" at bounding box center [368, 154] width 91 height 22
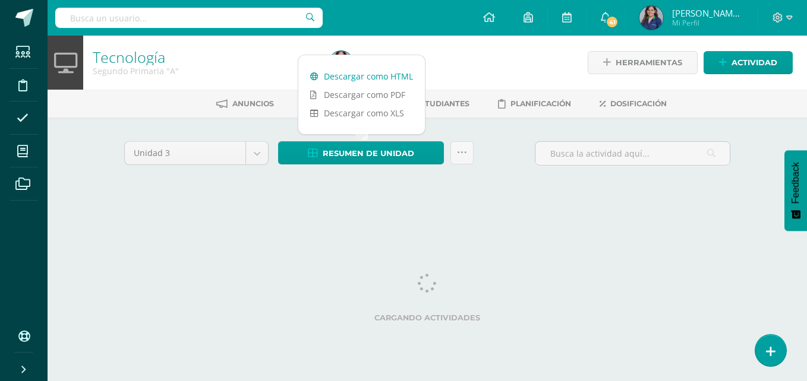
click at [393, 80] on link "Descargar como HTML" at bounding box center [361, 76] width 127 height 18
click at [253, 160] on body "Estudiantes Disciplina Asistencia Mis cursos Archivos Soporte Ayuda Reportar un…" at bounding box center [403, 111] width 807 height 222
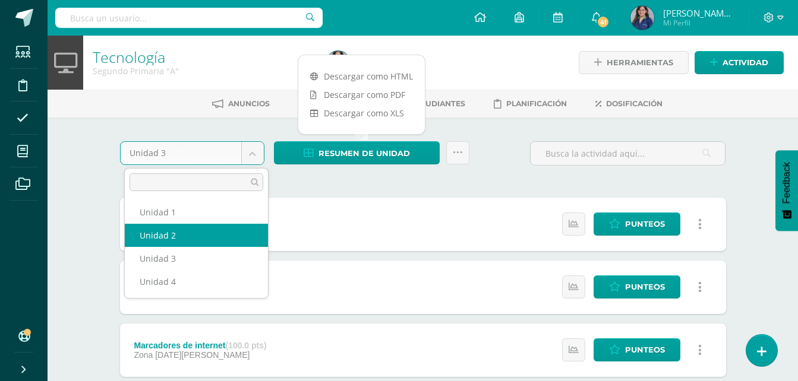
select select "Unidad 2"
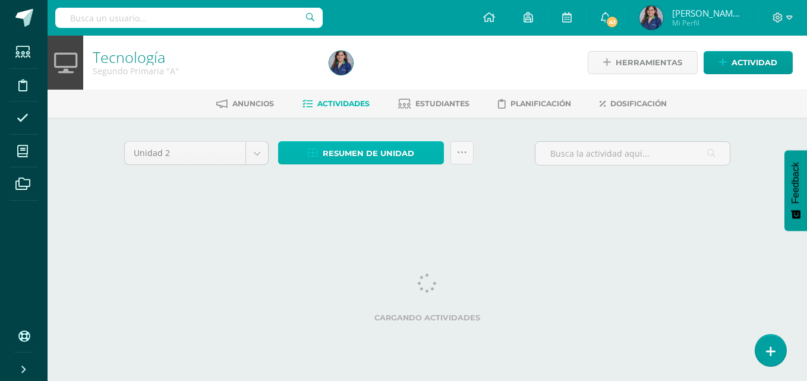
click at [416, 157] on link "Resumen de unidad" at bounding box center [361, 152] width 166 height 23
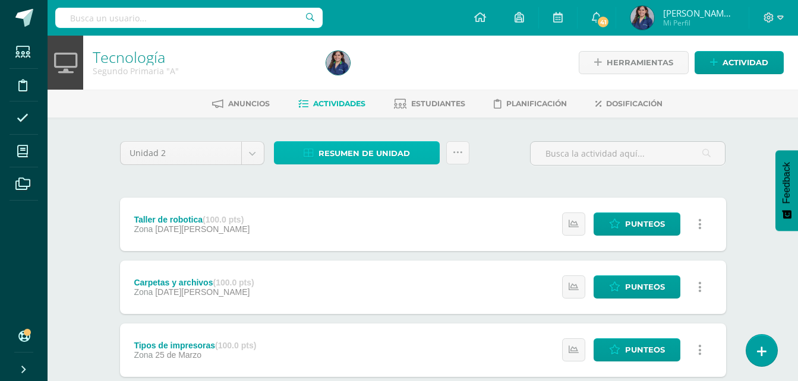
click at [399, 157] on span "Resumen de unidad" at bounding box center [363, 154] width 91 height 22
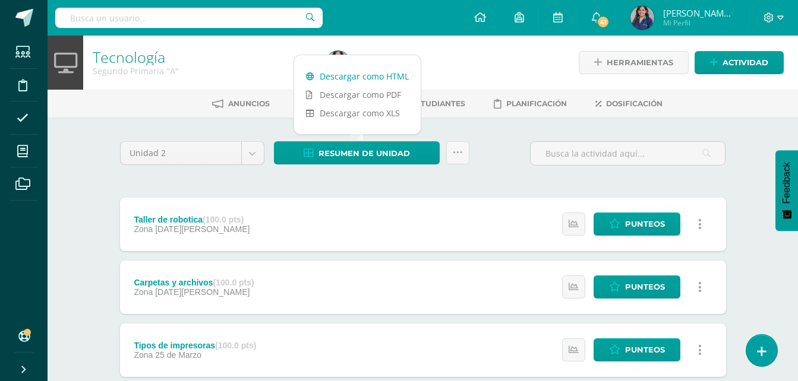
click at [383, 75] on link "Descargar como HTML" at bounding box center [357, 76] width 127 height 18
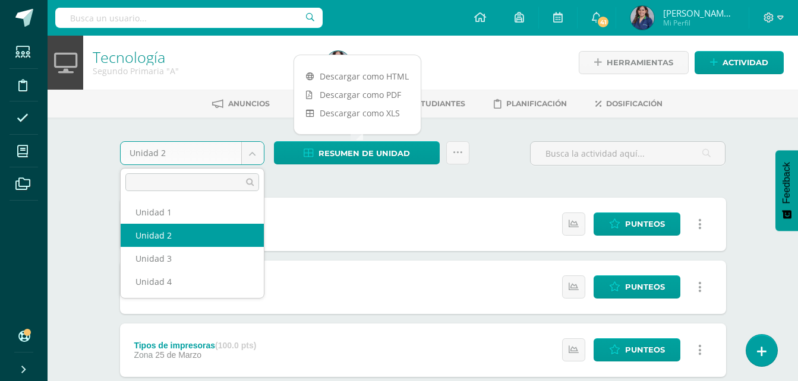
click at [244, 161] on body "Estudiantes Disciplina Asistencia Mis cursos Archivos Soporte Ayuda Reportar un…" at bounding box center [399, 259] width 798 height 519
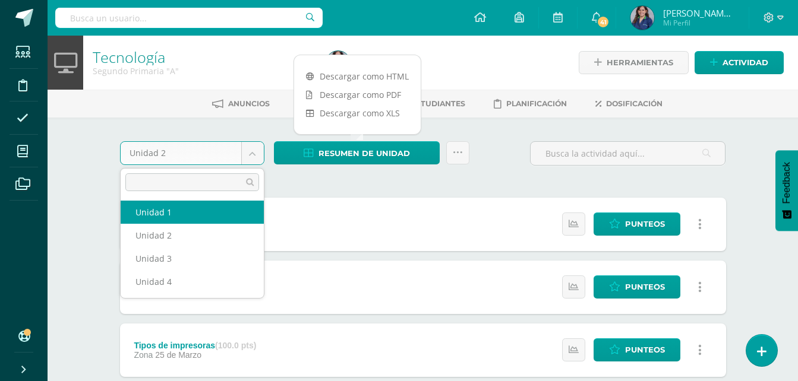
select select "Unidad 1"
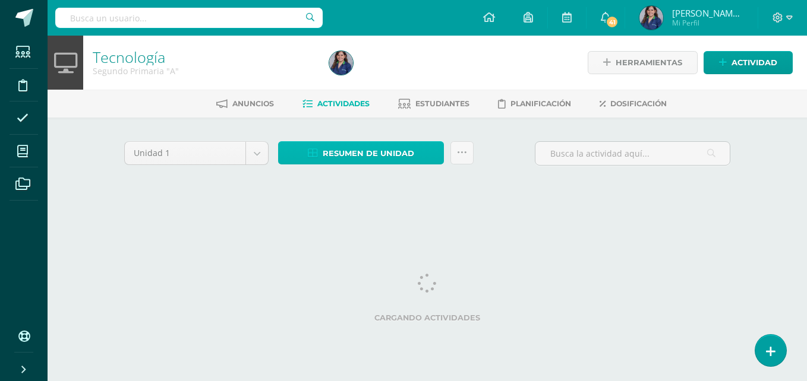
click at [350, 154] on span "Resumen de unidad" at bounding box center [368, 154] width 91 height 22
click at [362, 156] on span "Resumen de unidad" at bounding box center [368, 154] width 91 height 22
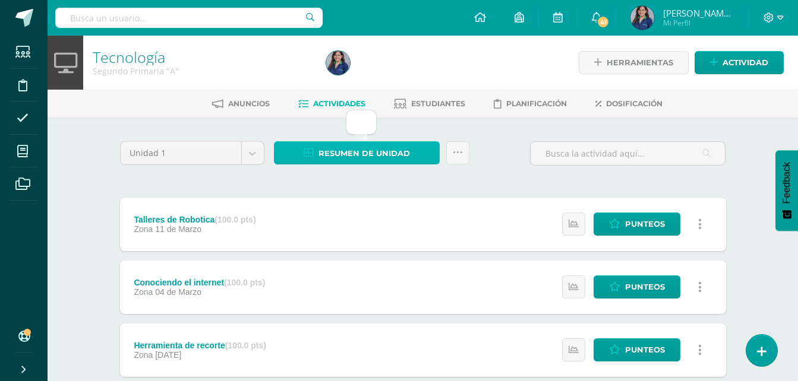
click at [359, 156] on span "Resumen de unidad" at bounding box center [363, 154] width 91 height 22
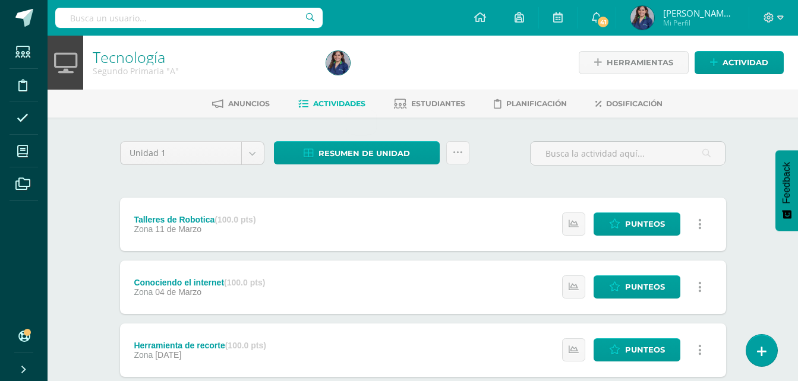
click at [298, 176] on div "Unidad 1 Unidad 1 Unidad 2 Unidad 3 Unidad 4 Resumen de unidad Enviar punteos a…" at bounding box center [422, 349] width 615 height 417
click at [321, 156] on span "Resumen de unidad" at bounding box center [363, 154] width 91 height 22
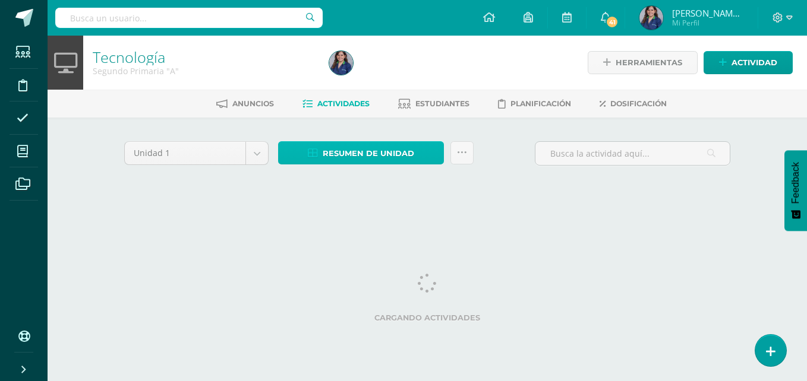
click at [346, 149] on span "Resumen de unidad" at bounding box center [368, 154] width 91 height 22
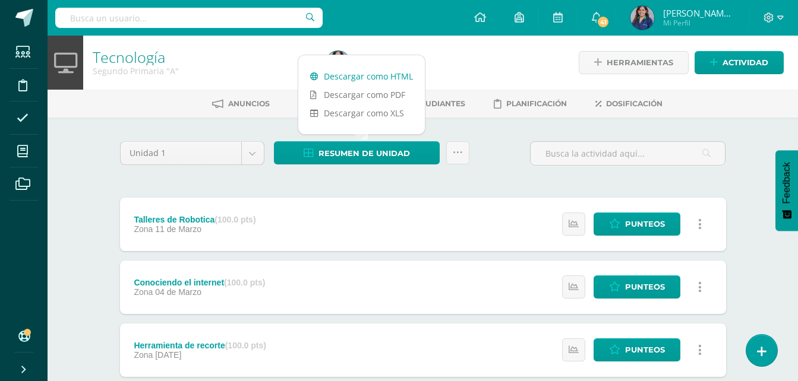
click at [376, 81] on link "Descargar como HTML" at bounding box center [361, 76] width 127 height 18
